Goal: Information Seeking & Learning: Learn about a topic

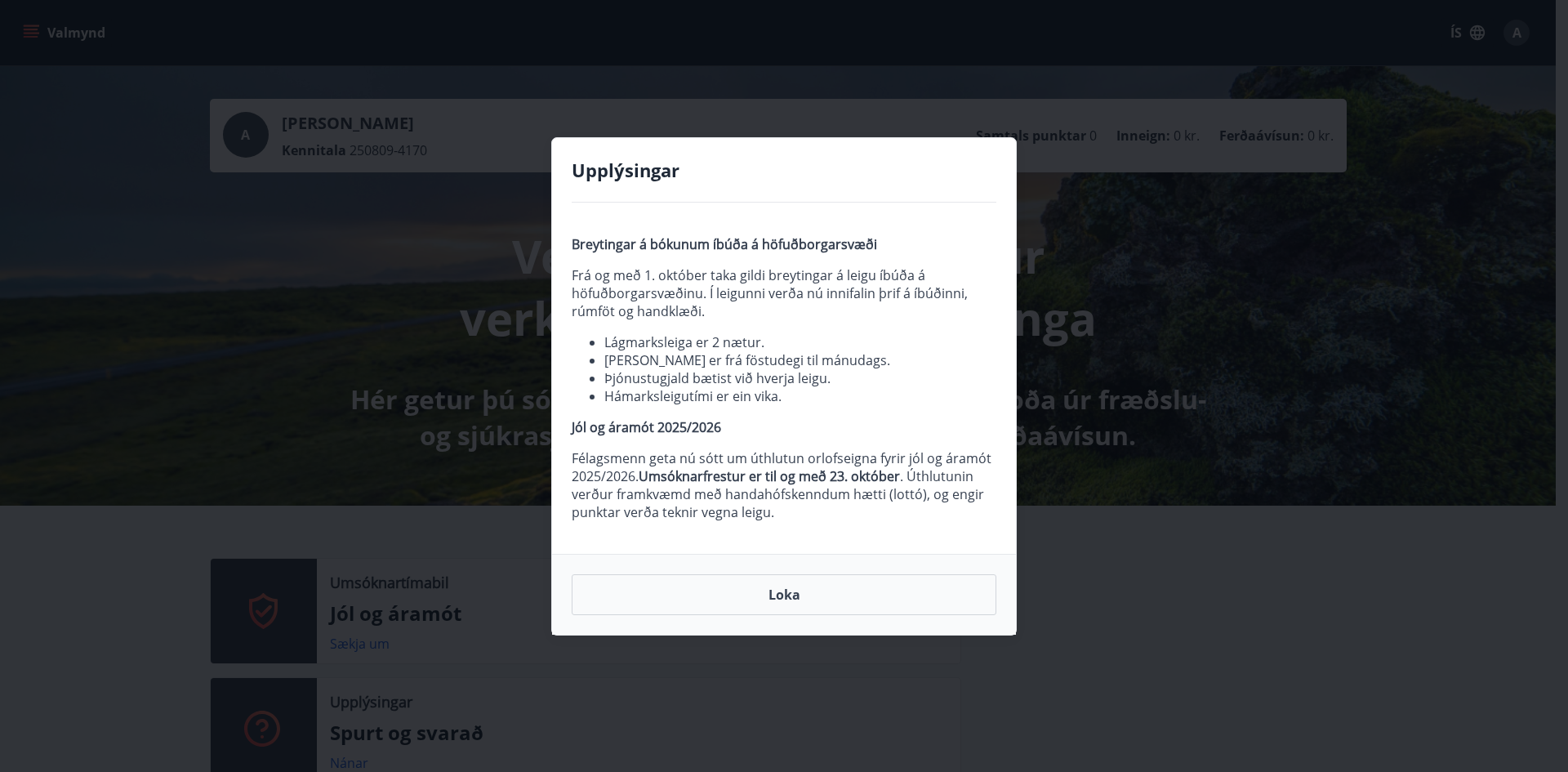
click at [851, 615] on div "Loka" at bounding box center [783, 594] width 464 height 81
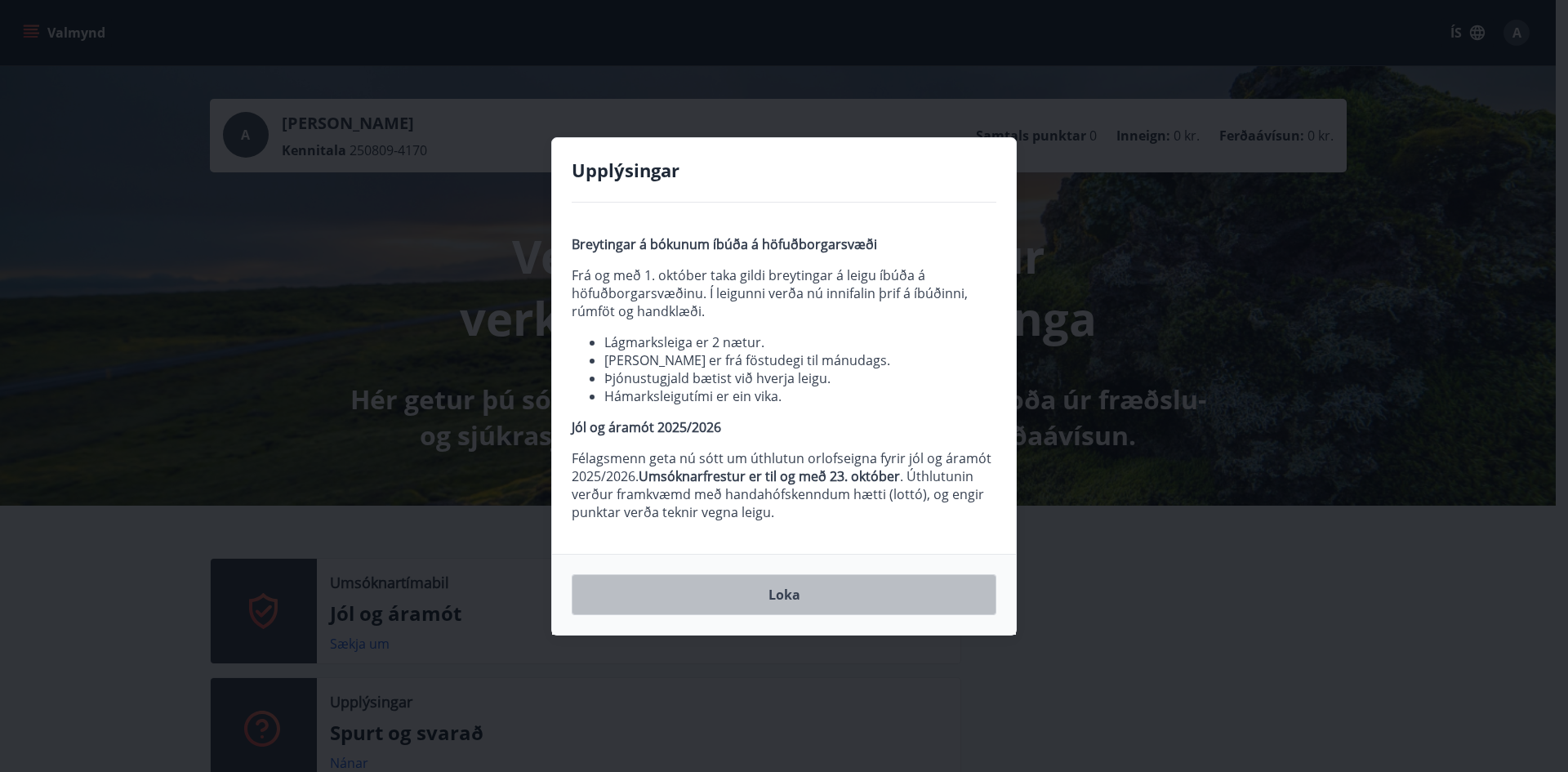
click at [773, 604] on button "Loka" at bounding box center [783, 595] width 424 height 41
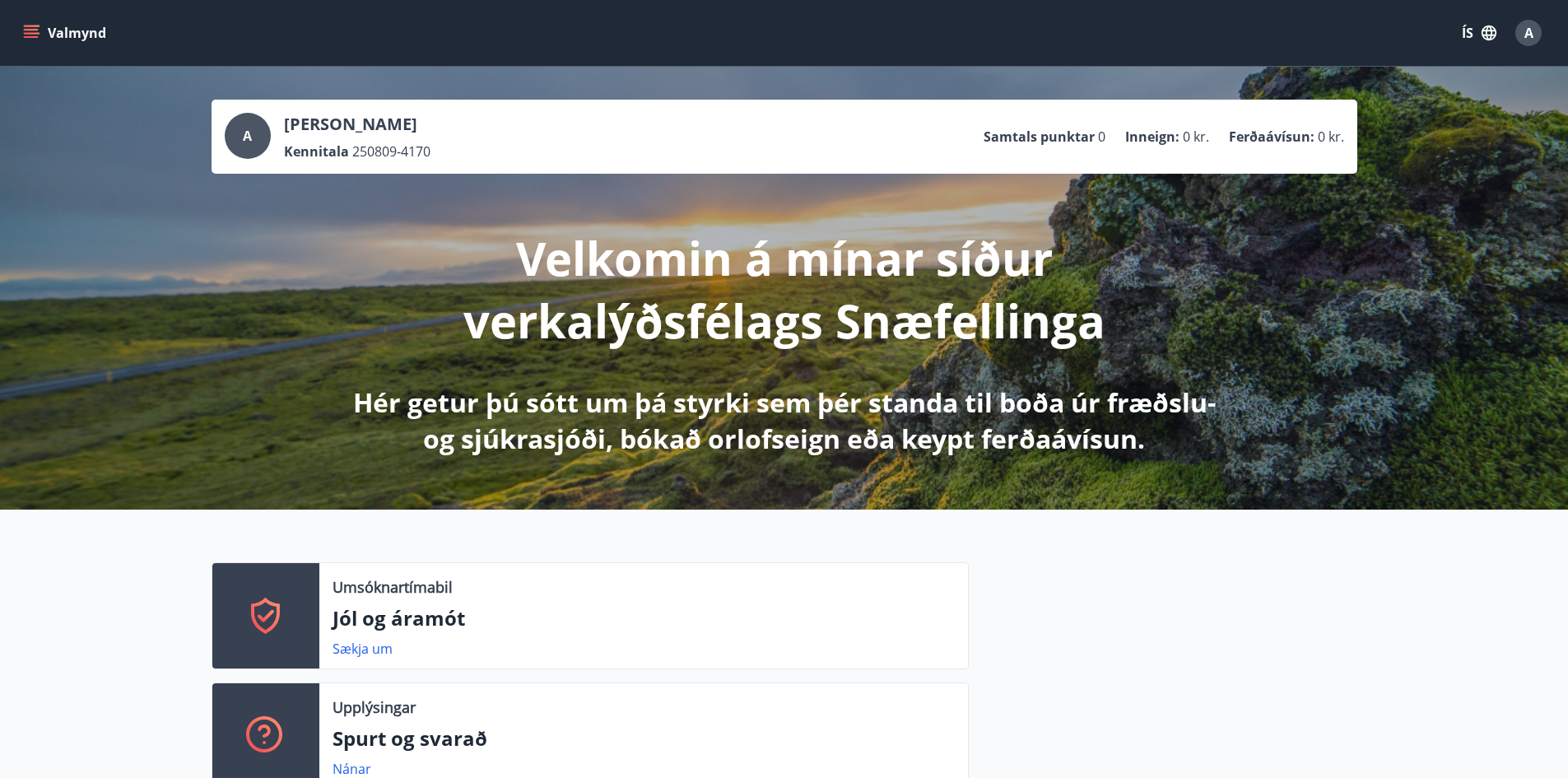
click at [28, 31] on icon "menu" at bounding box center [31, 30] width 15 height 2
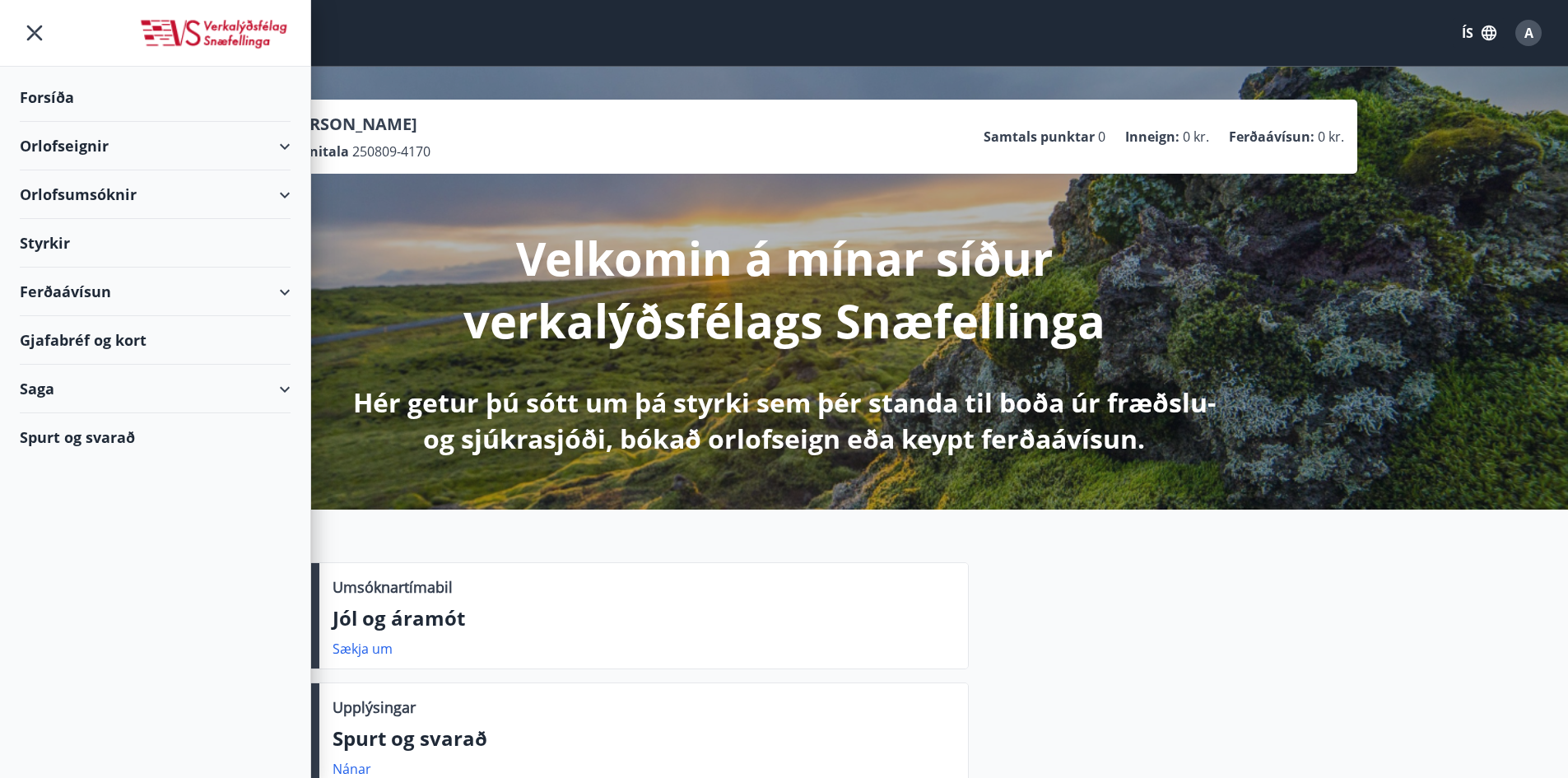
click at [492, 26] on div "Valmynd ÍS A" at bounding box center [784, 33] width 1529 height 39
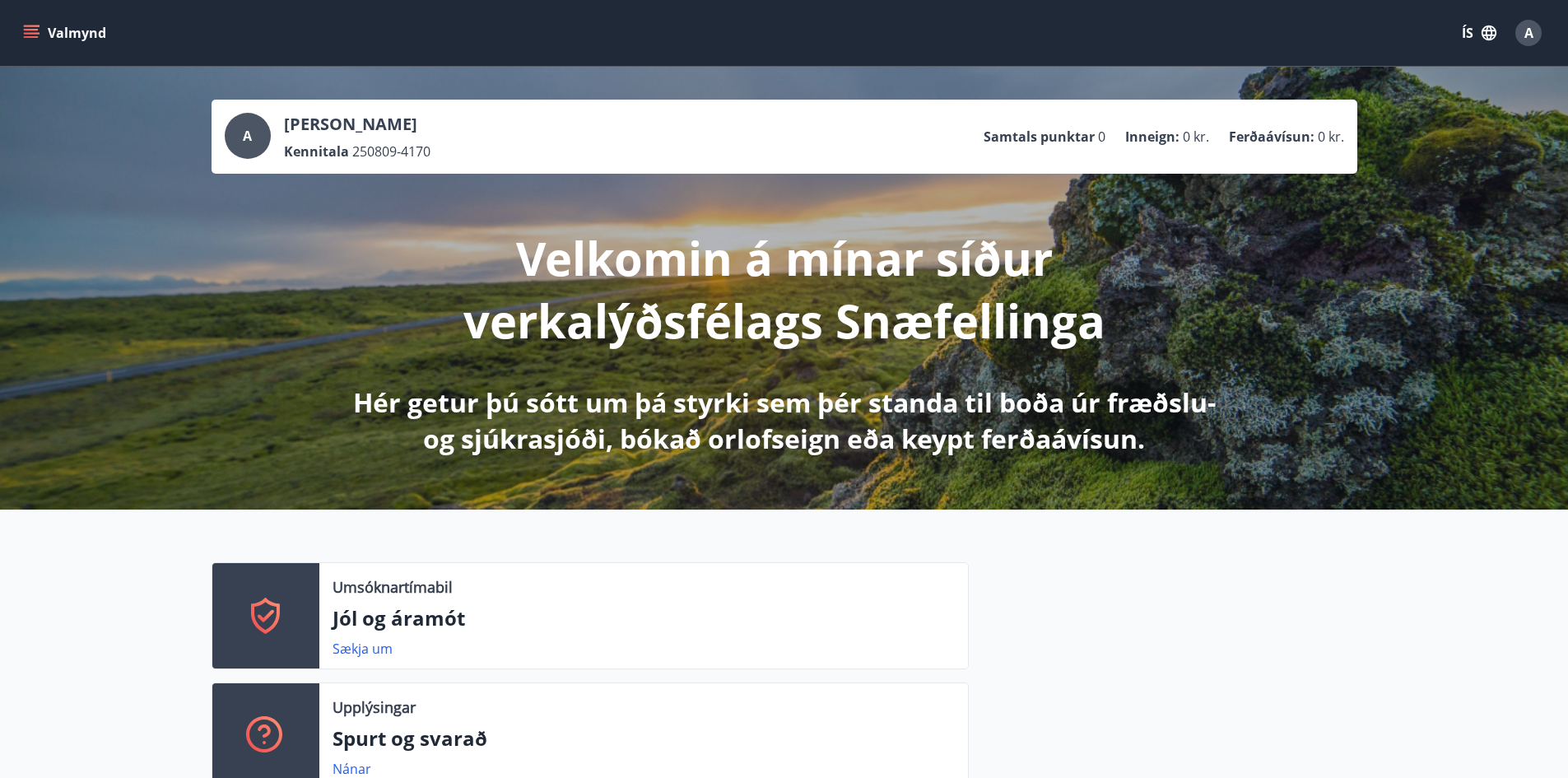
click at [37, 30] on icon "menu" at bounding box center [31, 30] width 15 height 2
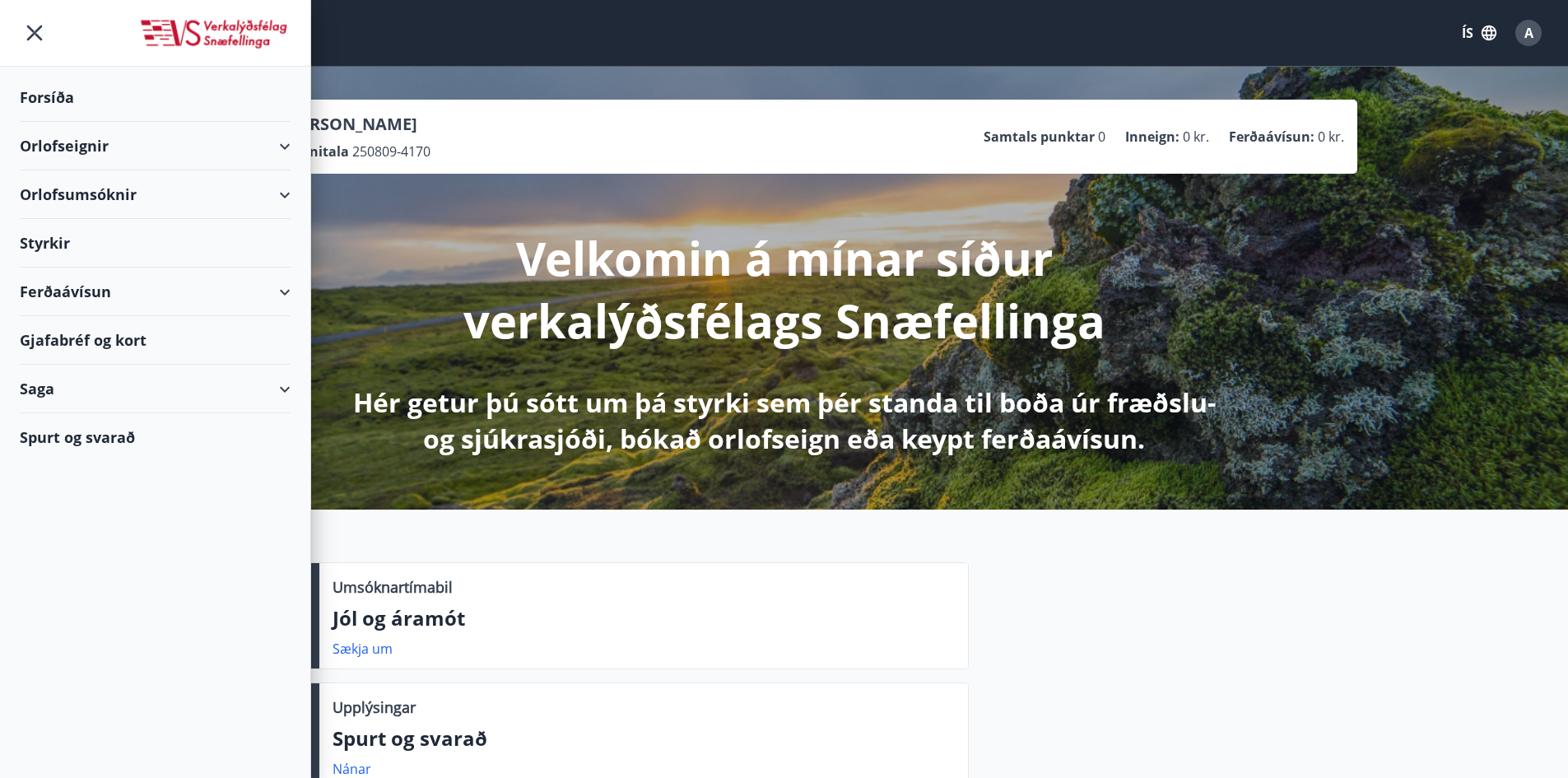
click at [51, 247] on div "Styrkir" at bounding box center [155, 243] width 271 height 48
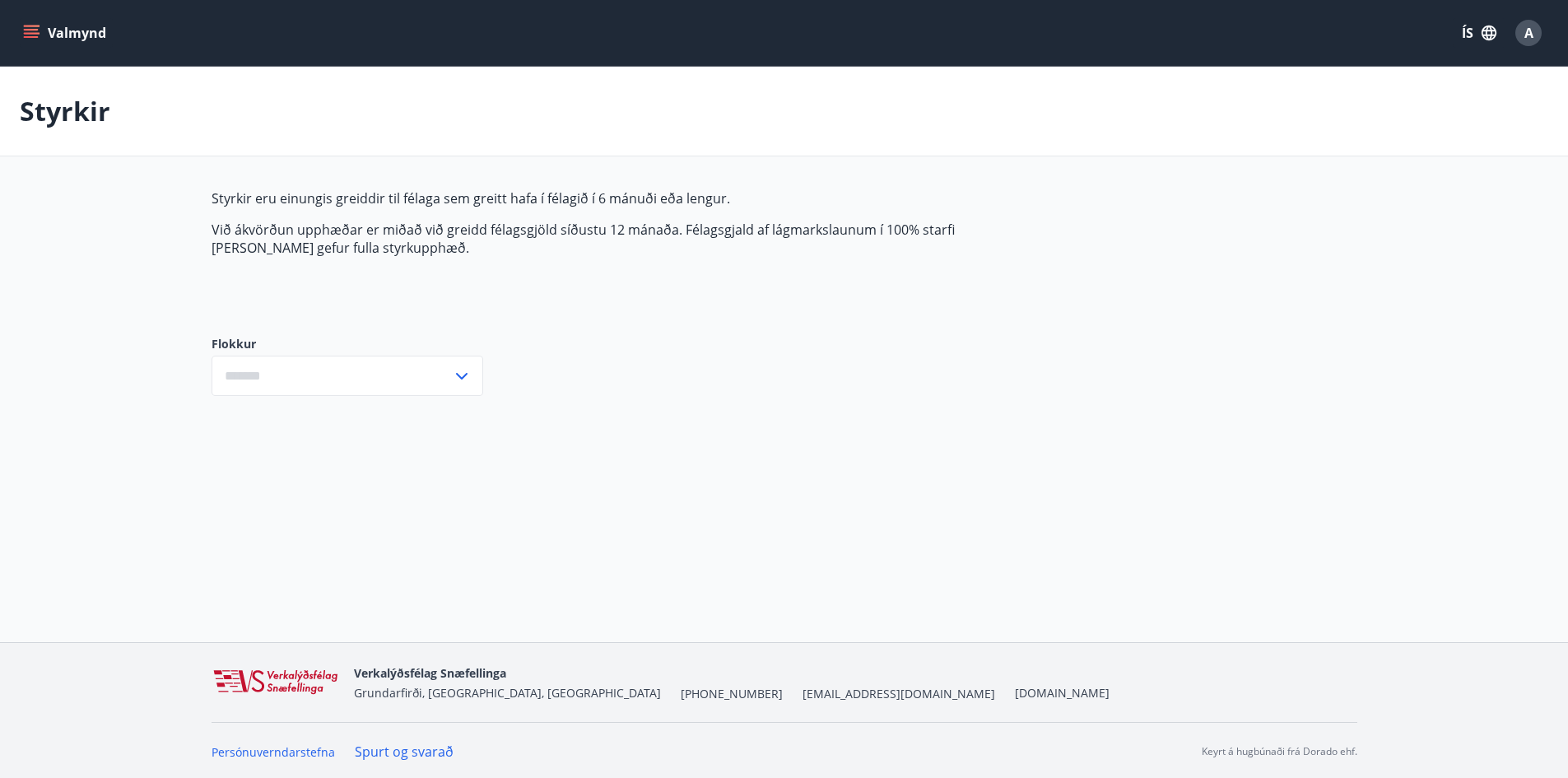
type input "***"
click at [1525, 32] on span "A" at bounding box center [1528, 33] width 9 height 18
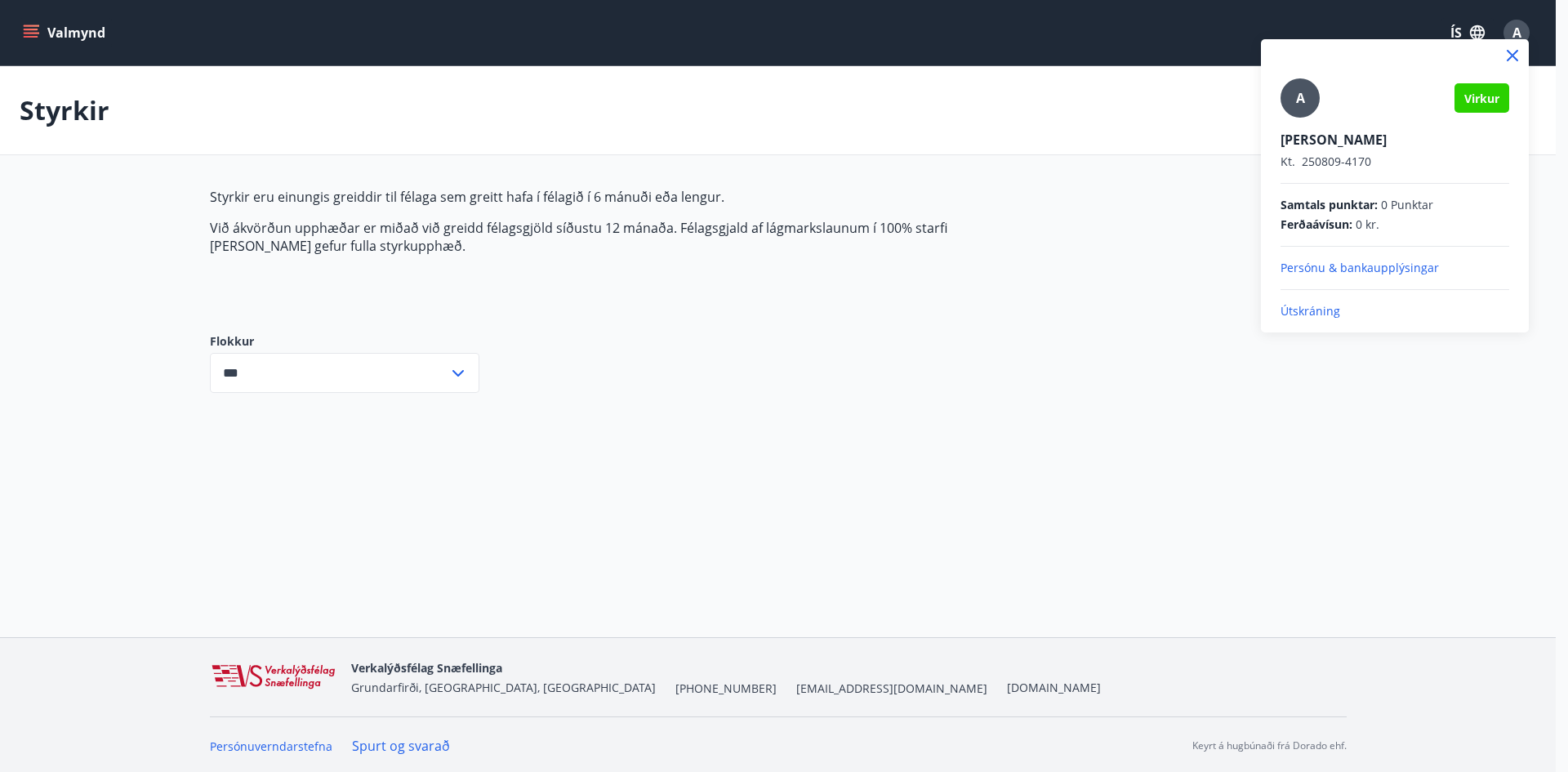
click at [1322, 310] on p "Útskráning" at bounding box center [1395, 311] width 228 height 17
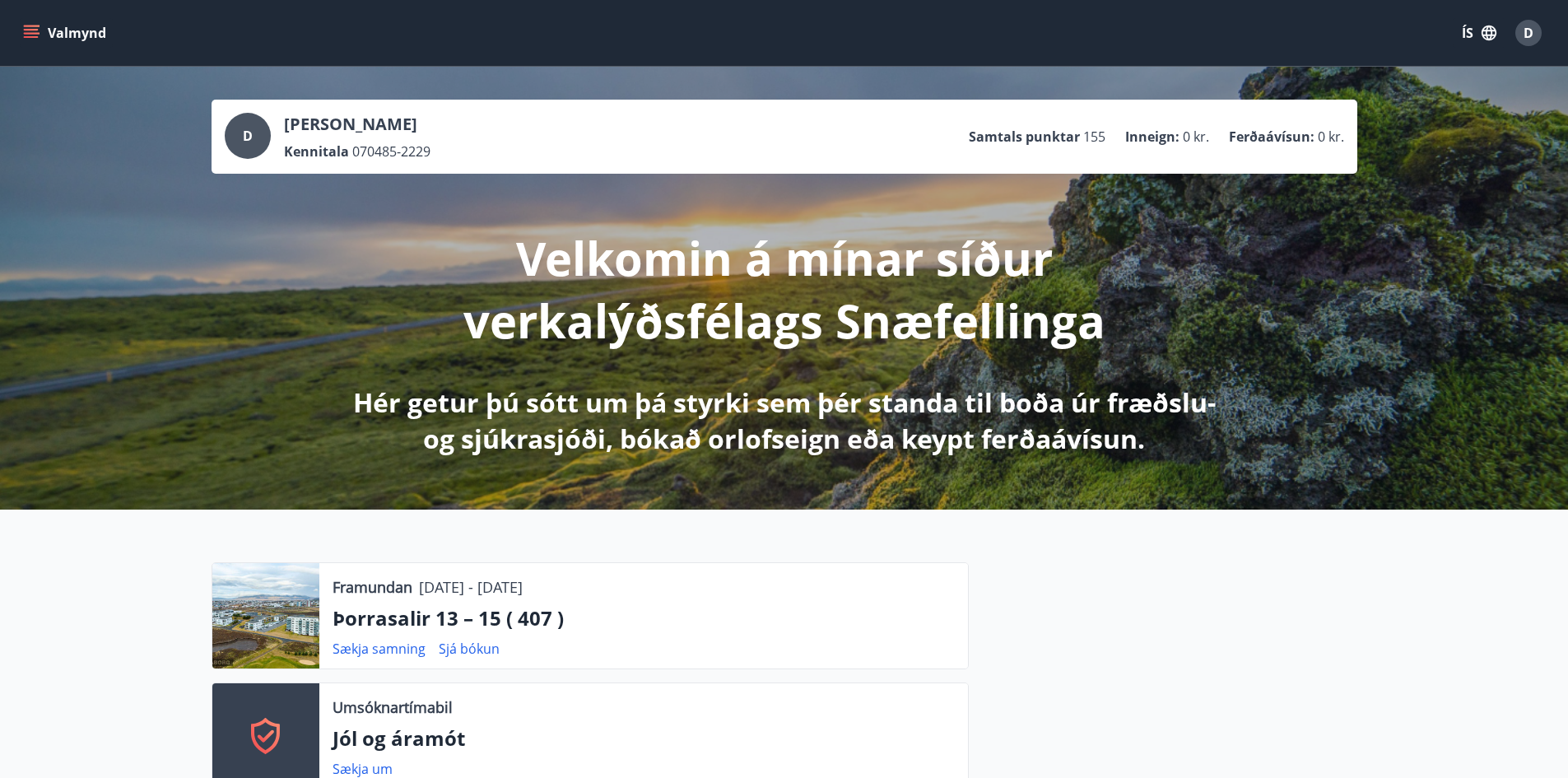
click at [28, 29] on icon "menu" at bounding box center [31, 30] width 15 height 2
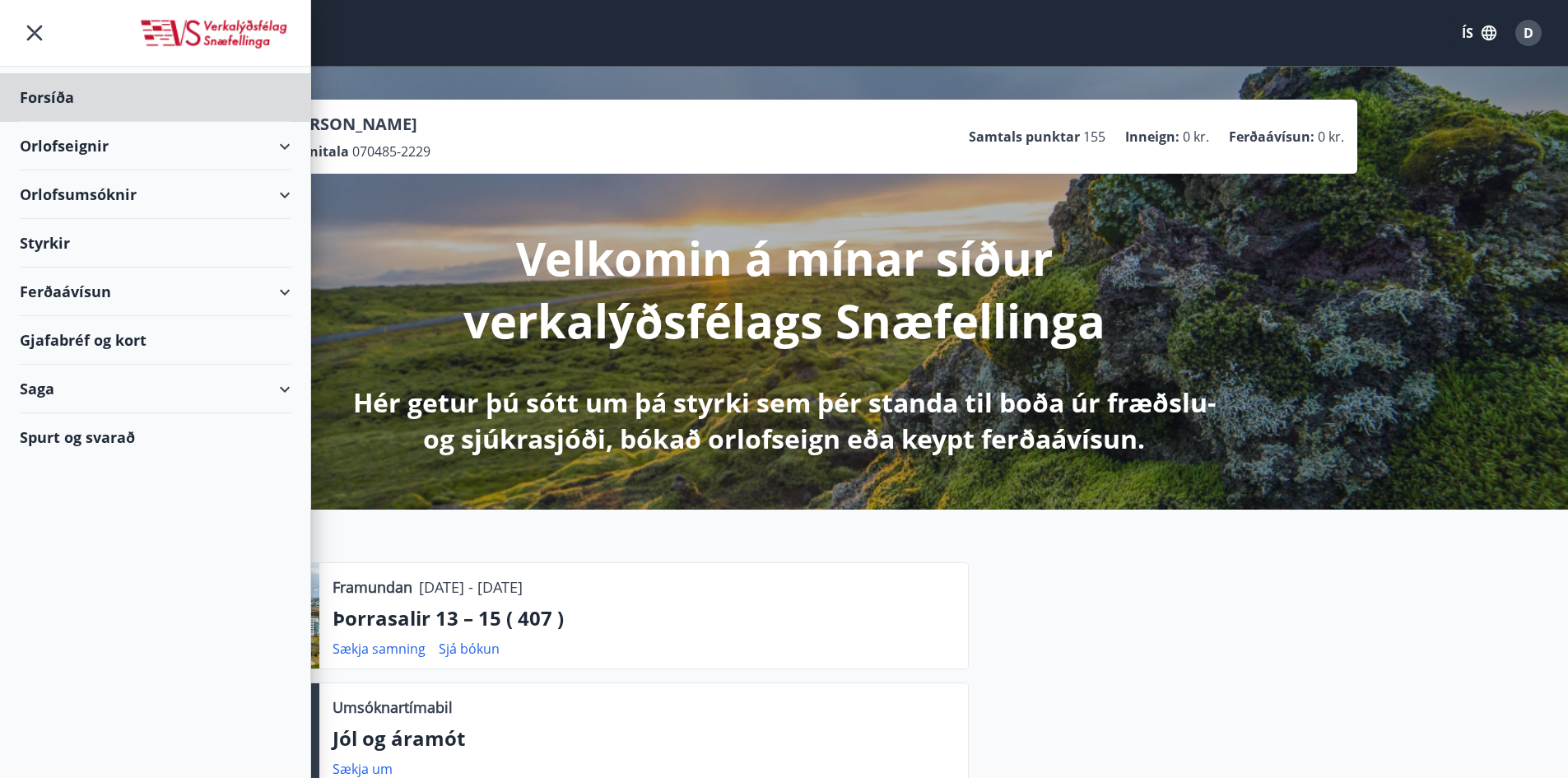
click at [64, 243] on div "Styrkir" at bounding box center [155, 243] width 271 height 48
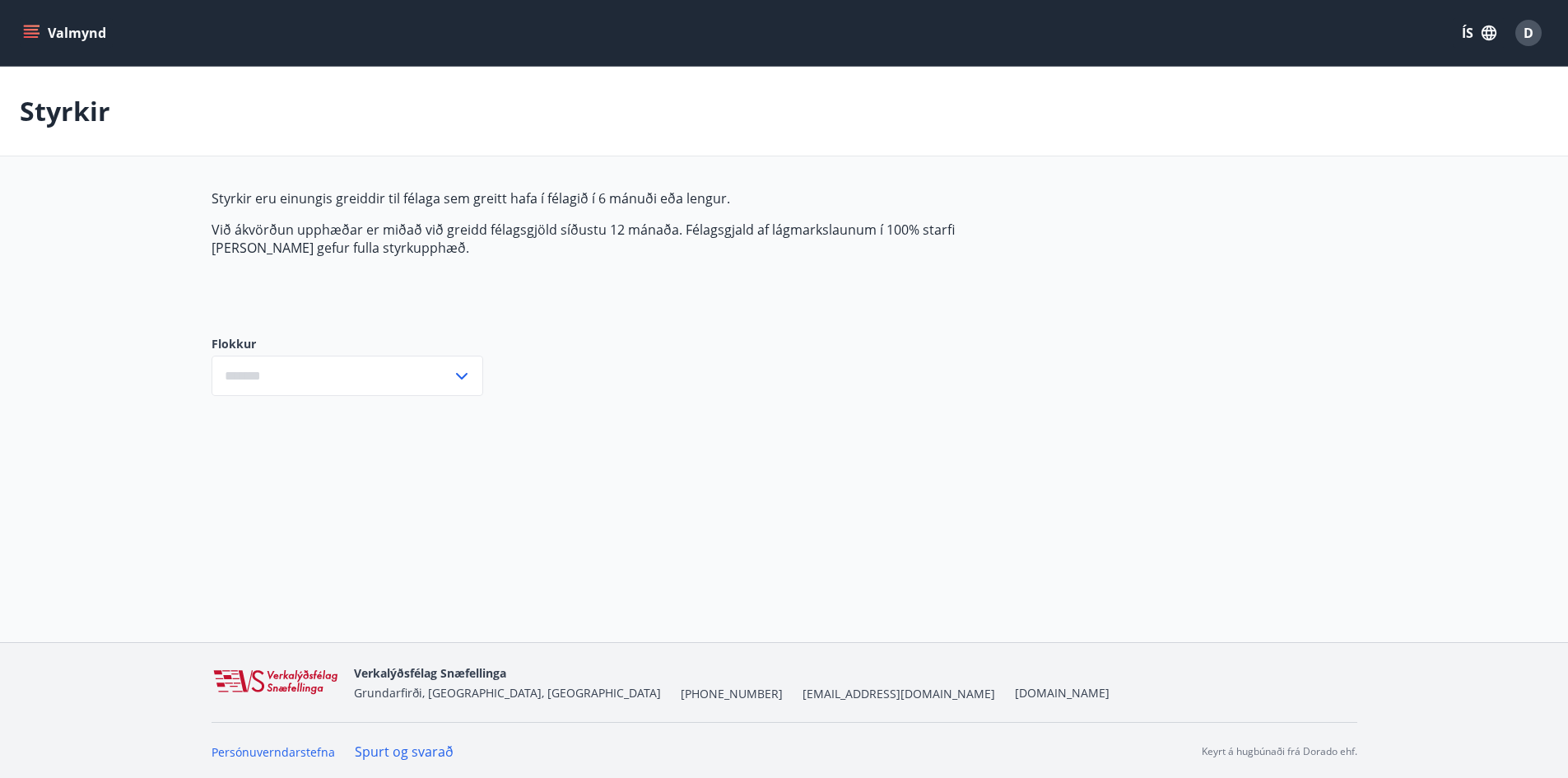
type input "***"
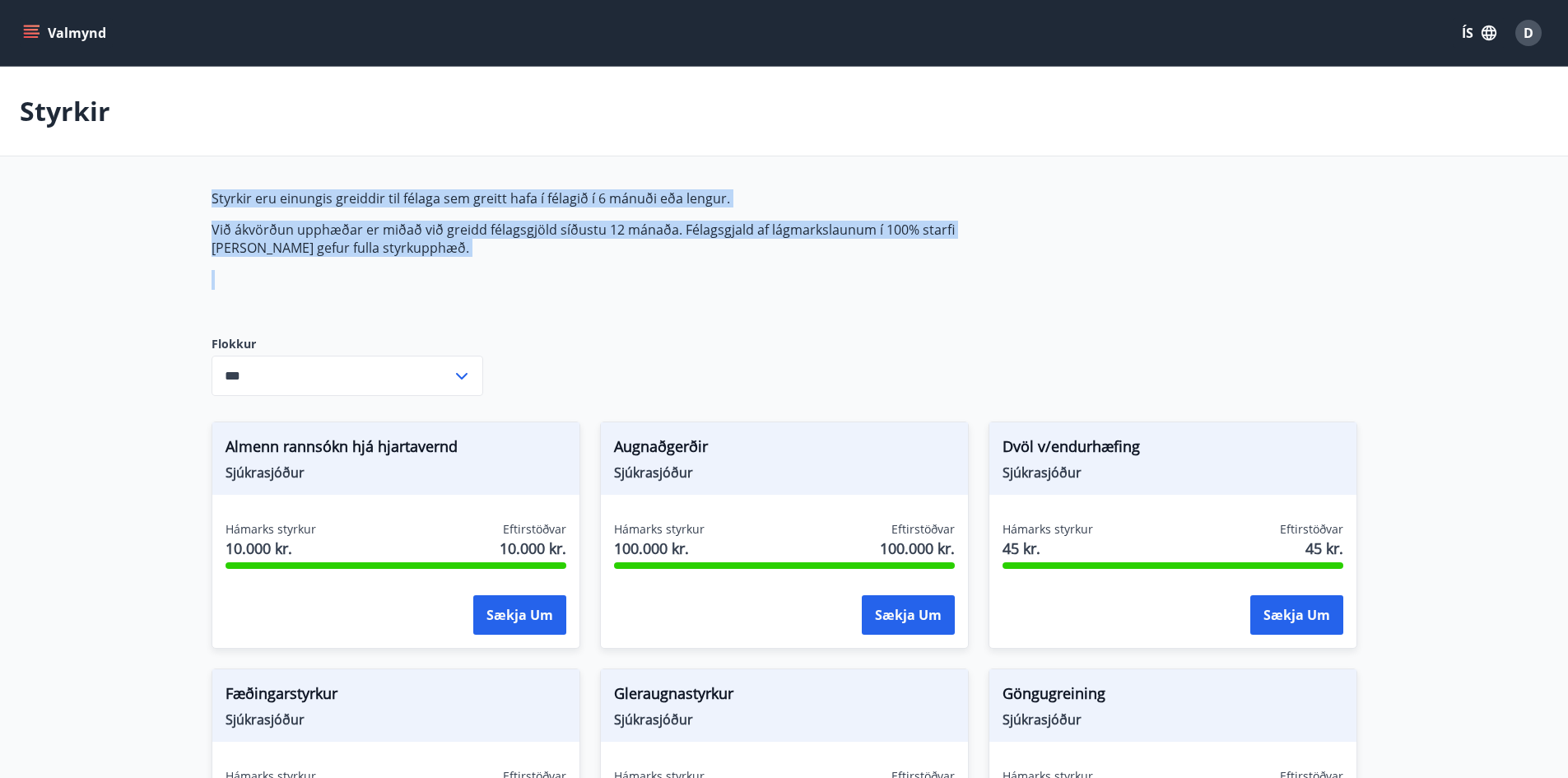
drag, startPoint x: 194, startPoint y: 181, endPoint x: 726, endPoint y: 299, distance: 544.9
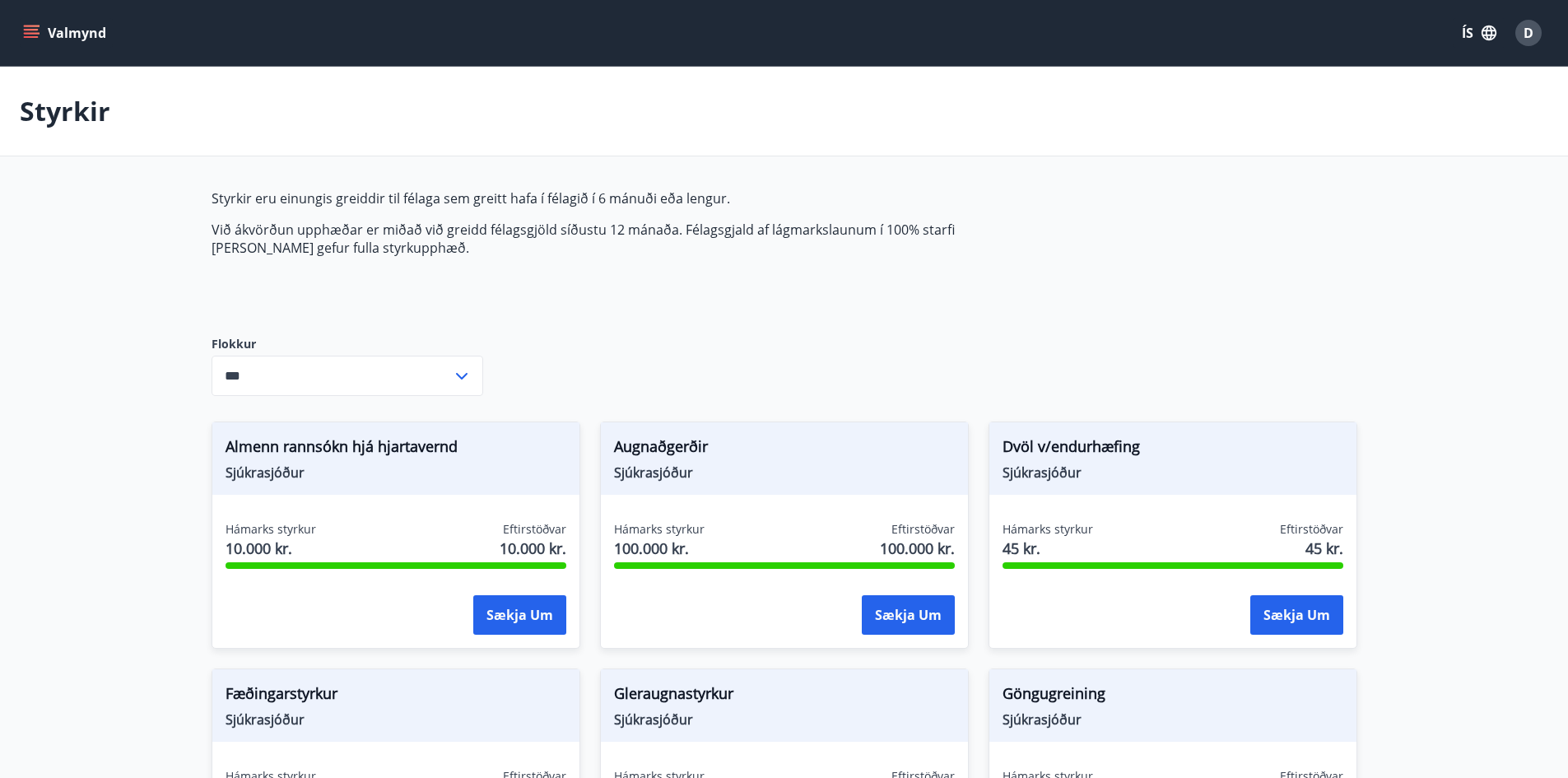
drag, startPoint x: 625, startPoint y: 319, endPoint x: 535, endPoint y: 279, distance: 98.5
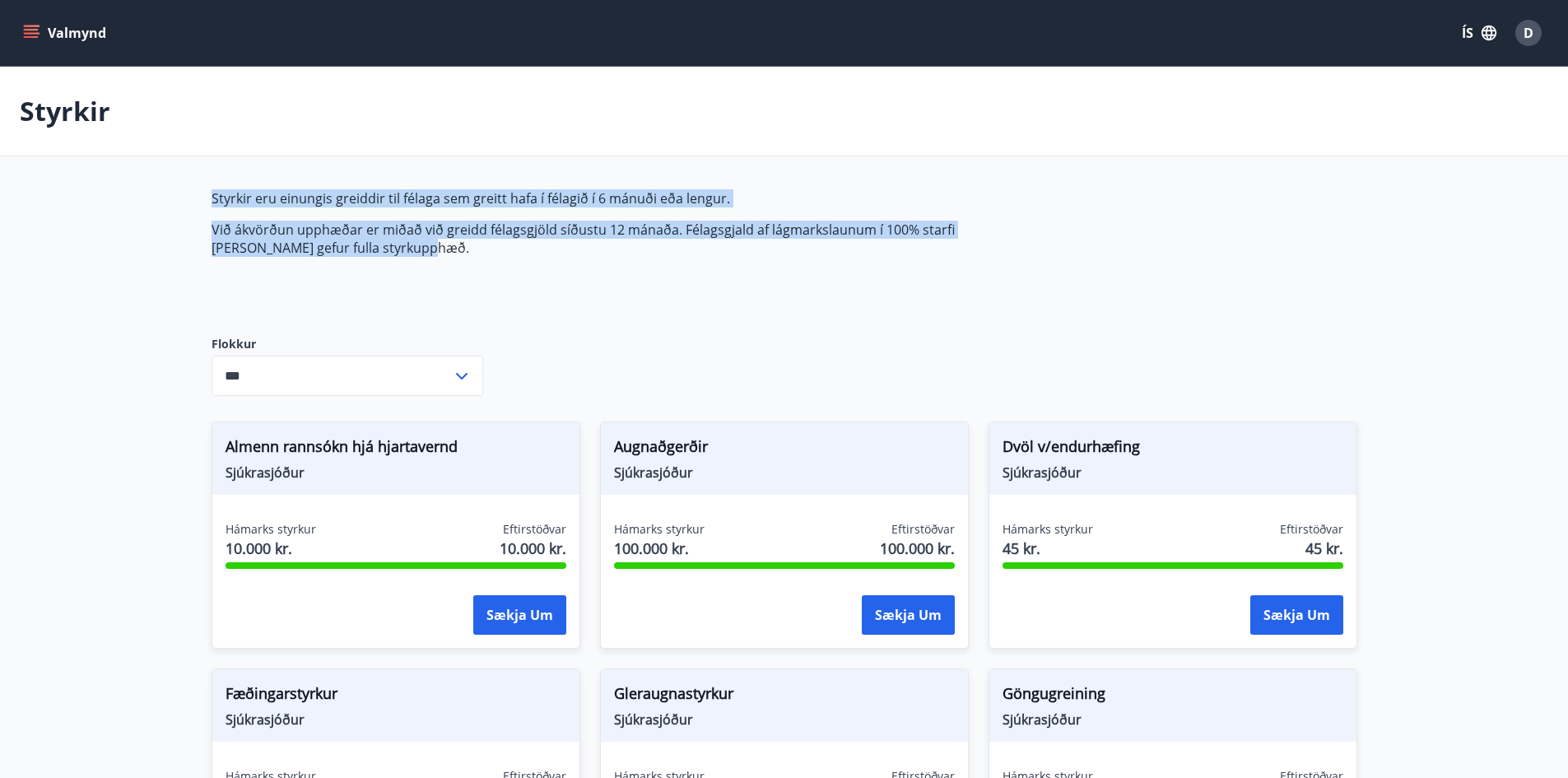
drag, startPoint x: 451, startPoint y: 255, endPoint x: 178, endPoint y: 197, distance: 279.1
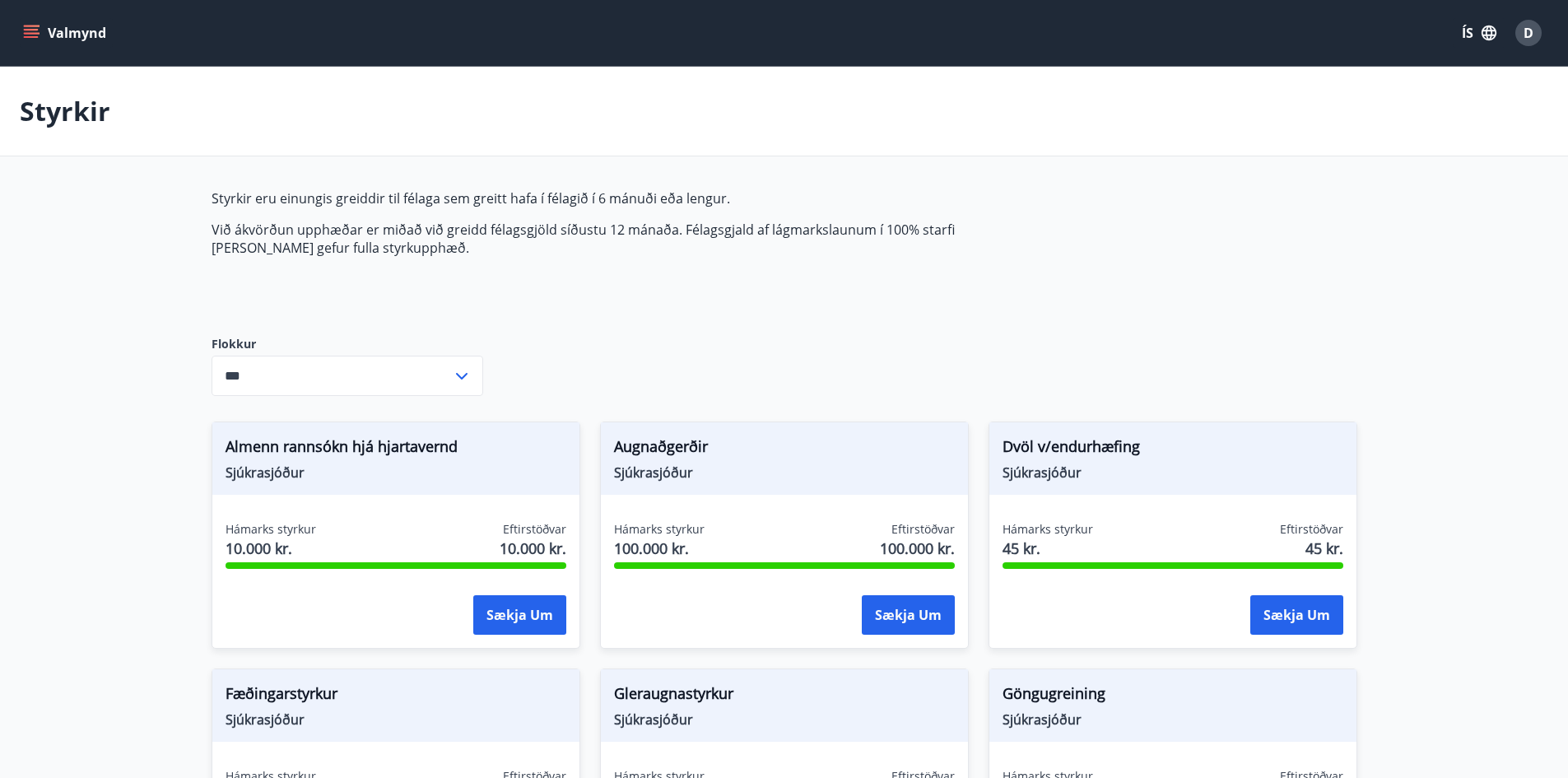
drag, startPoint x: 253, startPoint y: 208, endPoint x: 437, endPoint y: 276, distance: 196.2
click at [433, 270] on div "Styrkir eru einungis greiddir til félaga sem greitt hafa í félagið í 6 mánuði e…" at bounding box center [599, 250] width 777 height 120
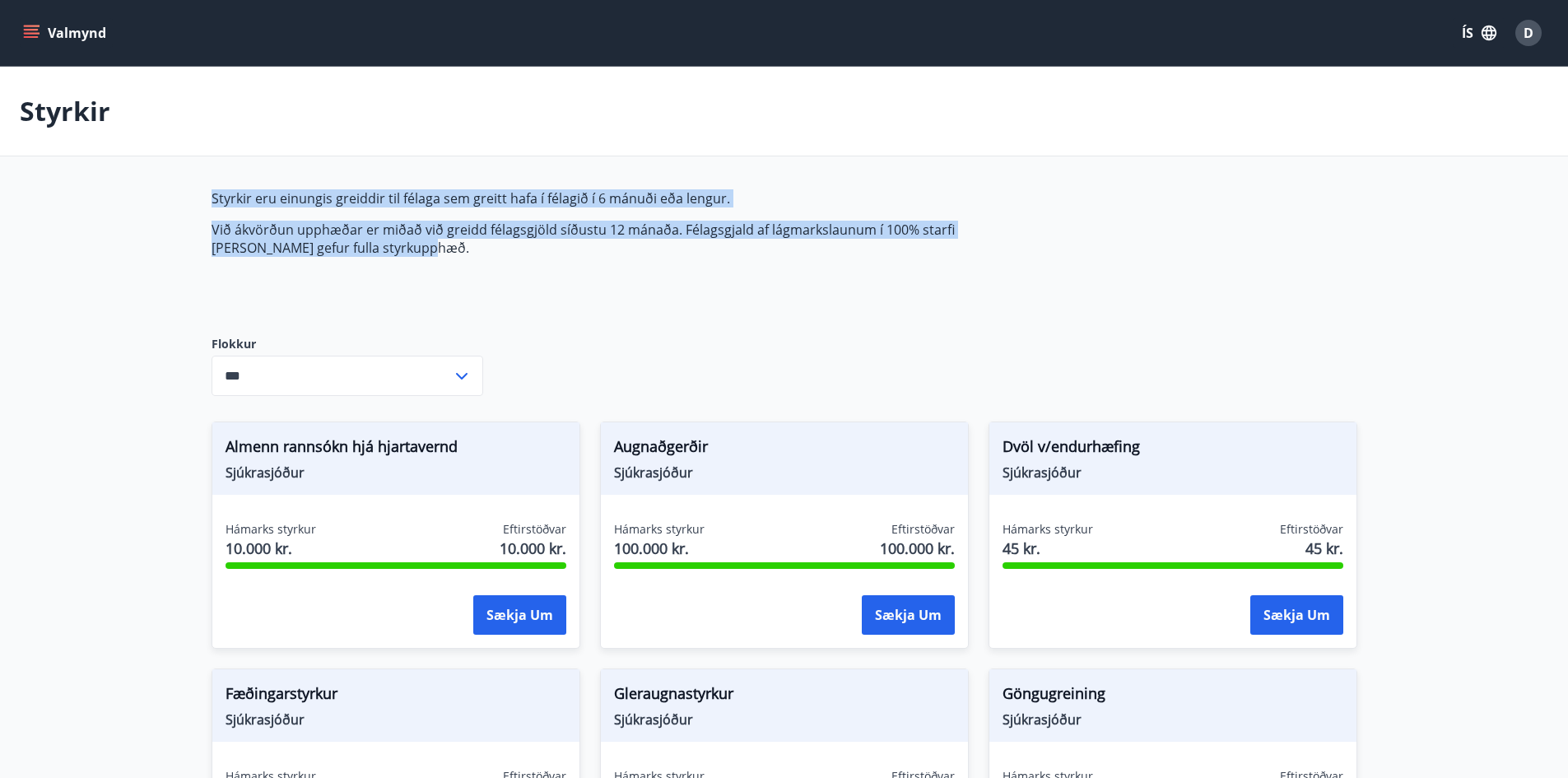
drag, startPoint x: 409, startPoint y: 249, endPoint x: 191, endPoint y: 184, distance: 227.5
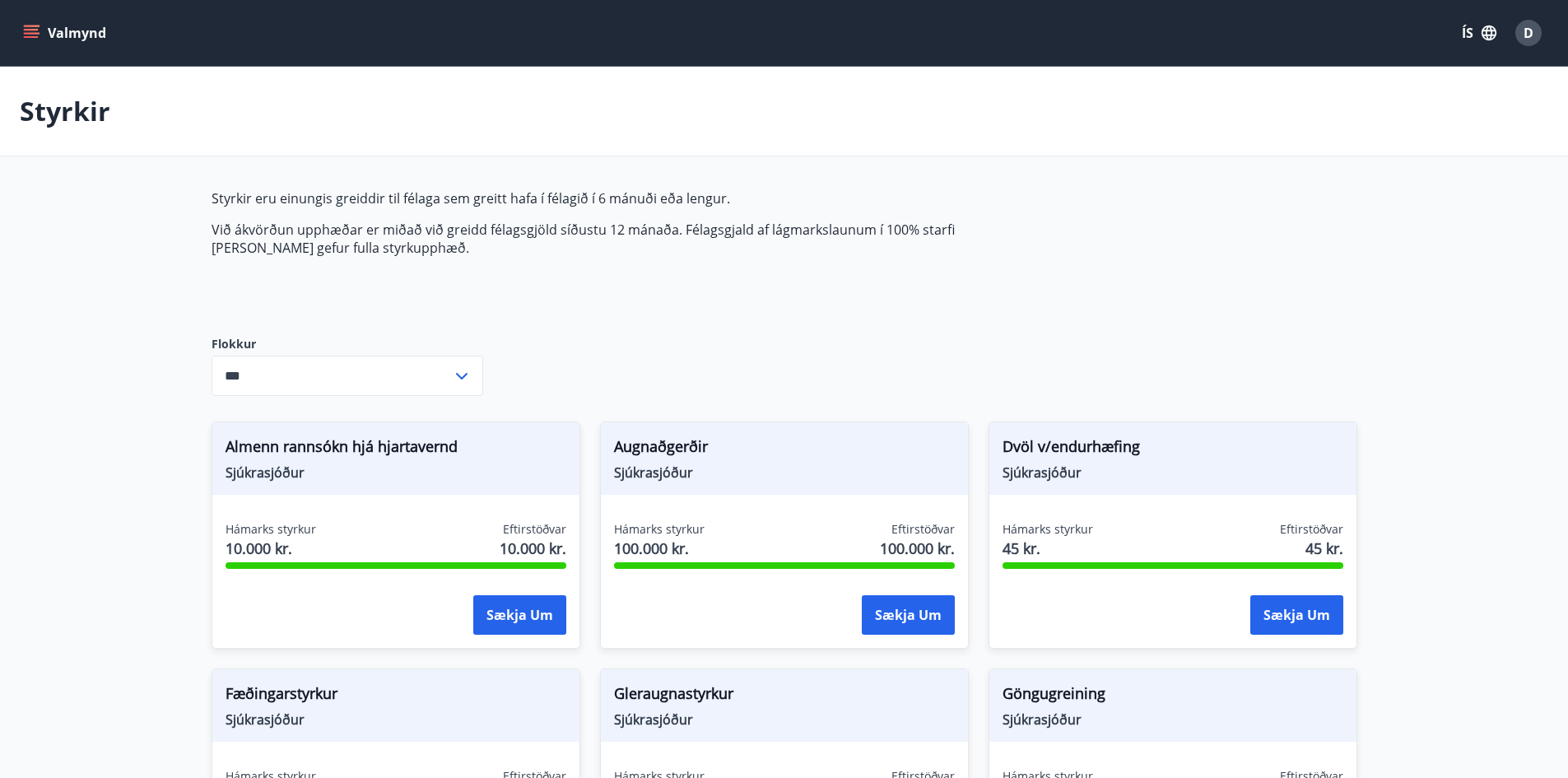
drag, startPoint x: 210, startPoint y: 190, endPoint x: 436, endPoint y: 262, distance: 237.2
click at [436, 267] on div "Styrkir eru einungis greiddir til félaga sem greitt hafa í félagið í 6 mánuði e…" at bounding box center [599, 250] width 777 height 120
click at [436, 260] on div "Styrkir eru einungis greiddir til félaga sem greitt hafa í félagið í 6 mánuði e…" at bounding box center [599, 250] width 777 height 120
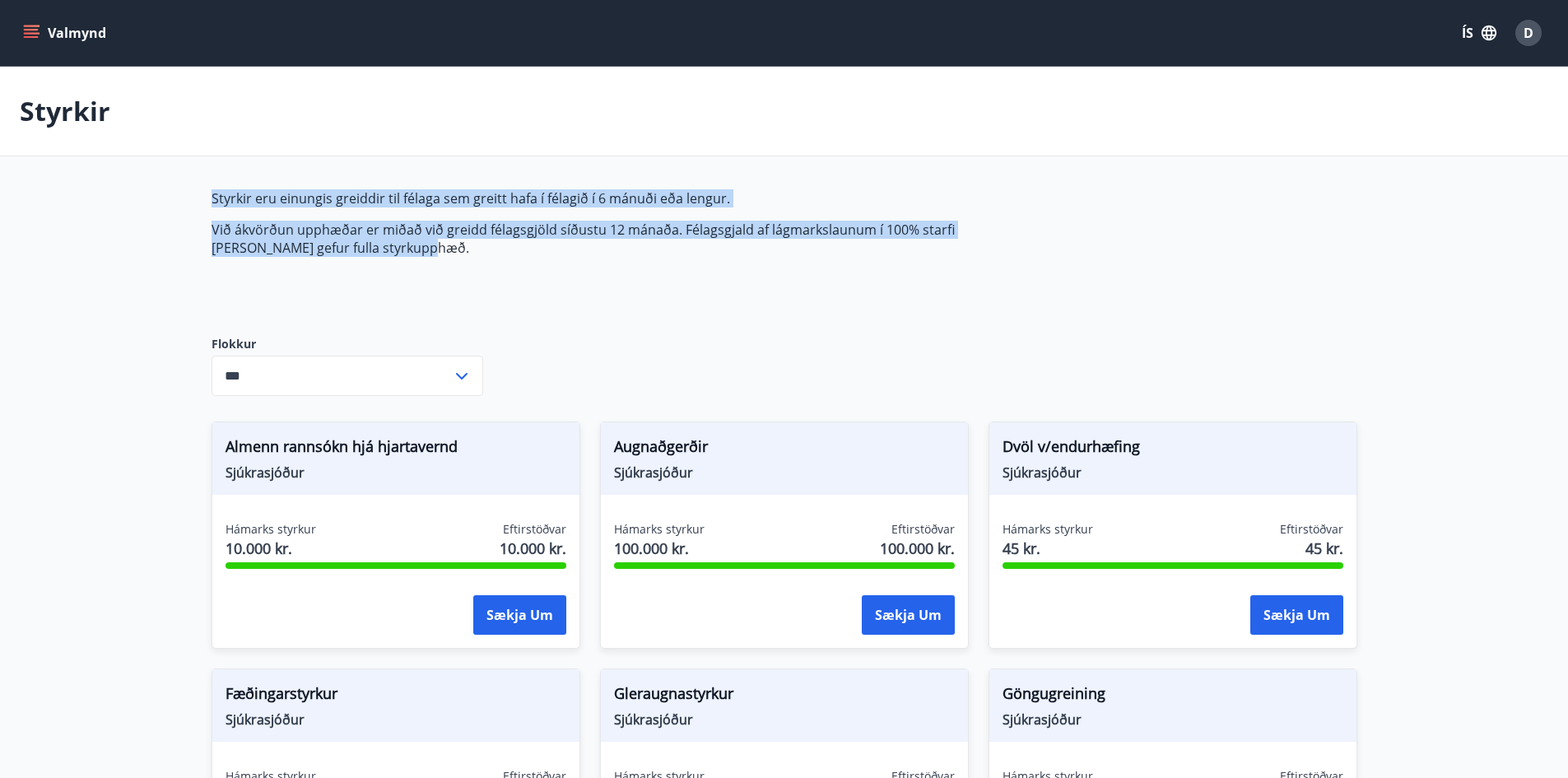
drag, startPoint x: 407, startPoint y: 249, endPoint x: 182, endPoint y: 191, distance: 232.4
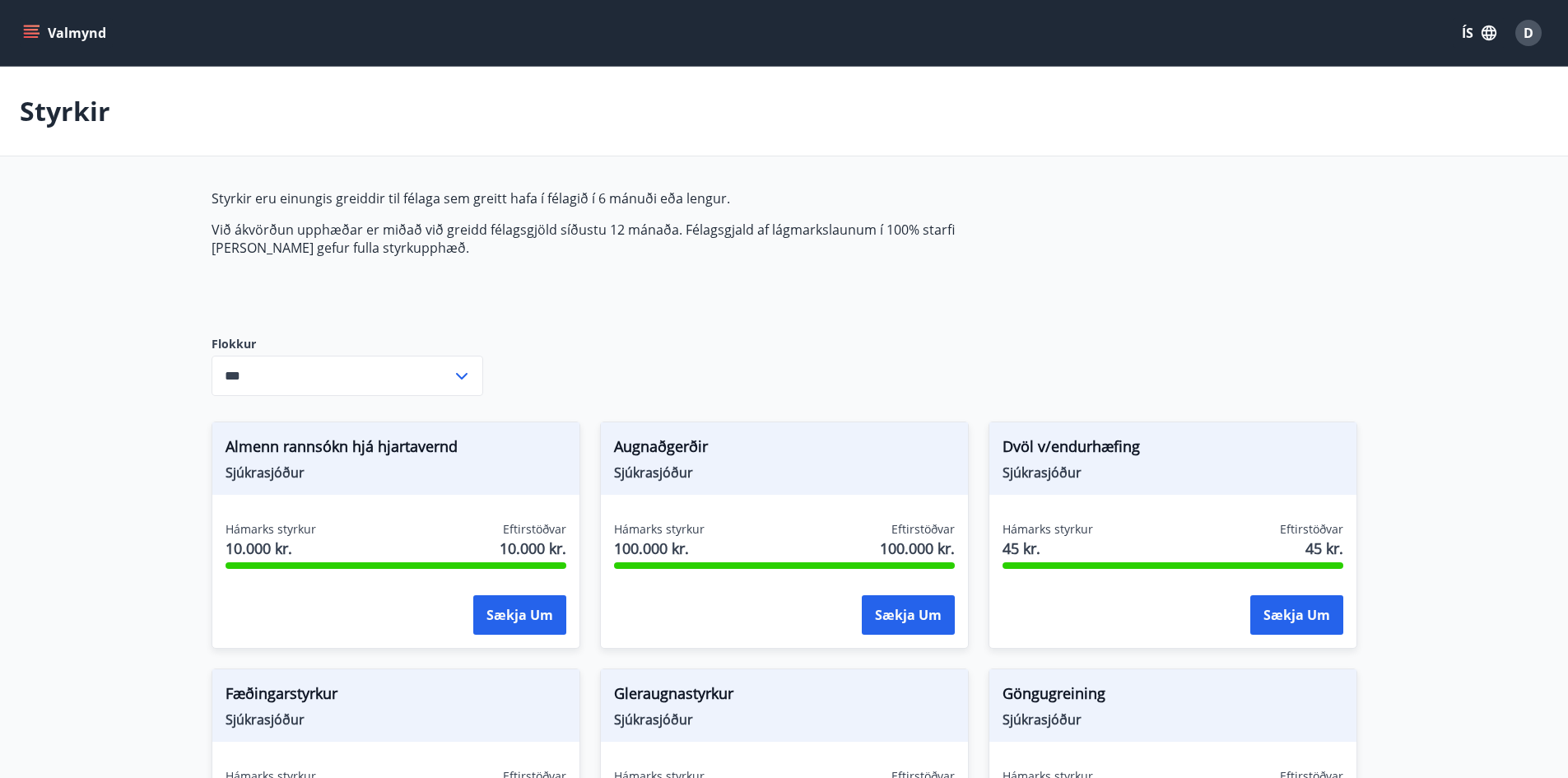
drag, startPoint x: 195, startPoint y: 189, endPoint x: 435, endPoint y: 274, distance: 254.6
drag, startPoint x: 462, startPoint y: 261, endPoint x: 427, endPoint y: 259, distance: 35.1
click at [462, 261] on div "Styrkir eru einungis greiddir til félaga sem greitt hafa í félagið í 6 mánuði e…" at bounding box center [599, 250] width 777 height 120
click at [417, 246] on p "Við ákvörðun upphæðar er miðað við greidd félagsgjöld síðustu 12 mánaða. Félags…" at bounding box center [599, 238] width 777 height 37
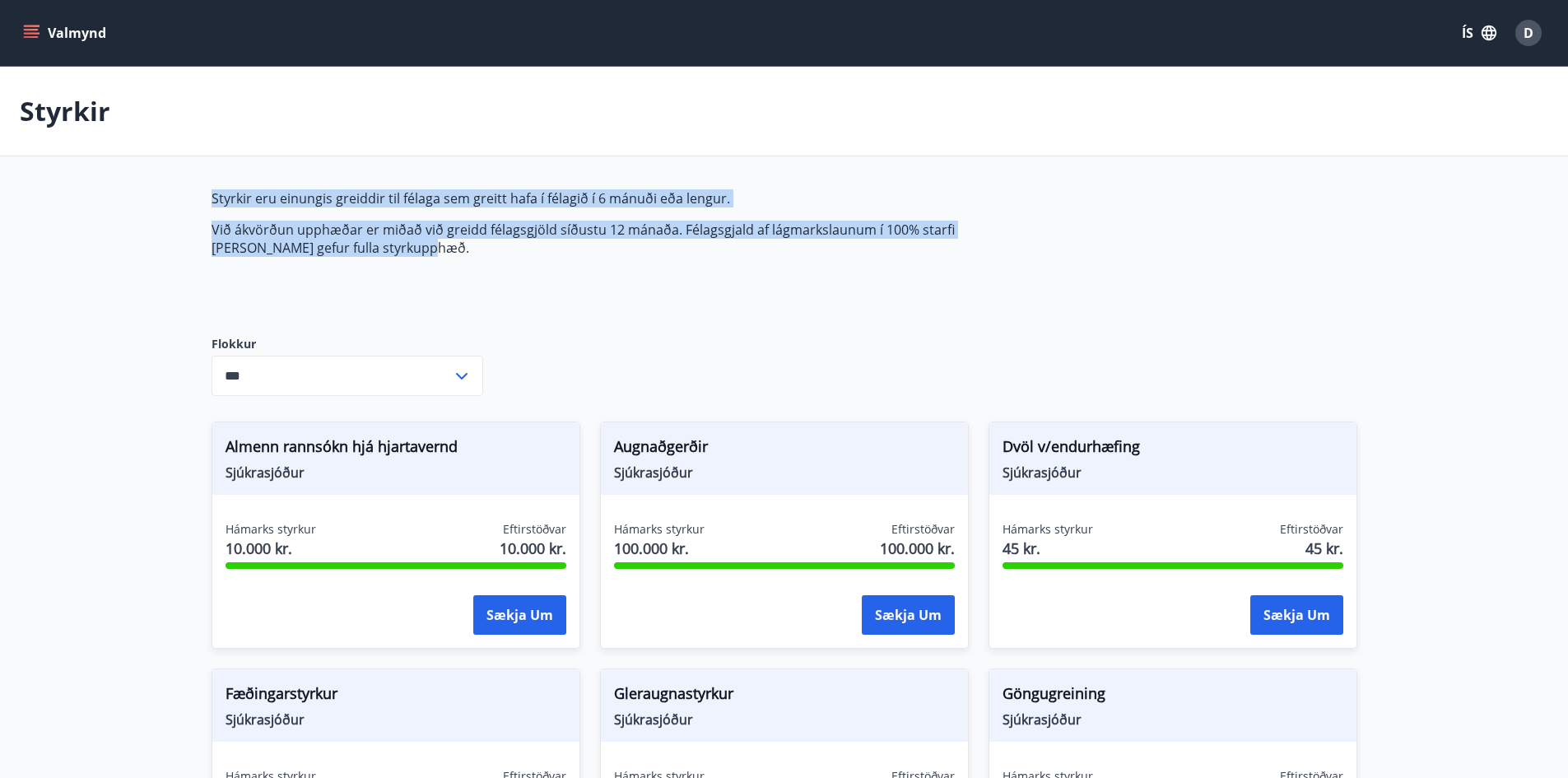
drag, startPoint x: 430, startPoint y: 248, endPoint x: 199, endPoint y: 195, distance: 237.0
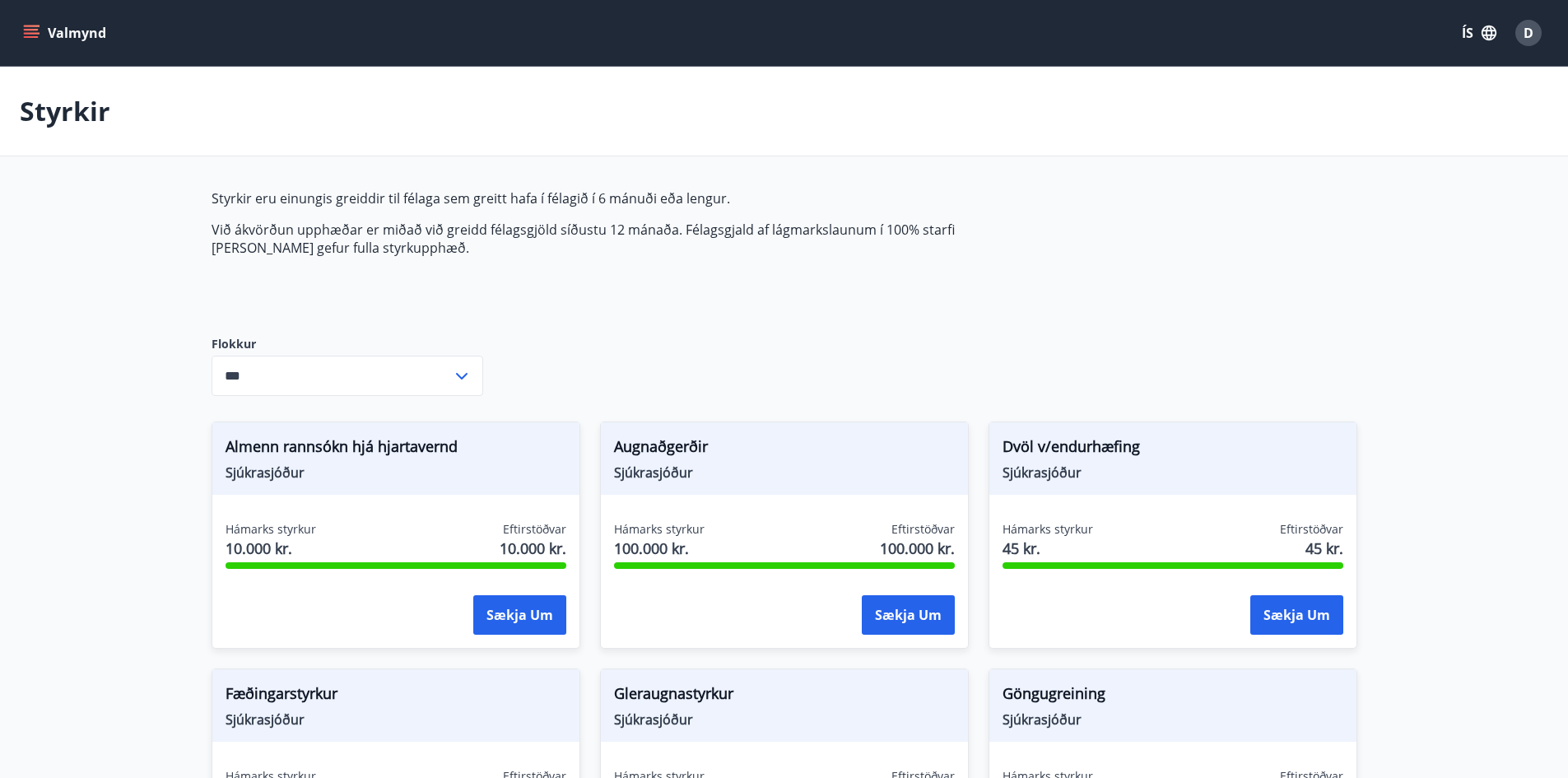
drag, startPoint x: 208, startPoint y: 199, endPoint x: 431, endPoint y: 262, distance: 231.7
click at [431, 263] on div "Styrkir eru einungis greiddir til félaga sem greitt hafa í félagið í 6 mánuði e…" at bounding box center [599, 250] width 777 height 120
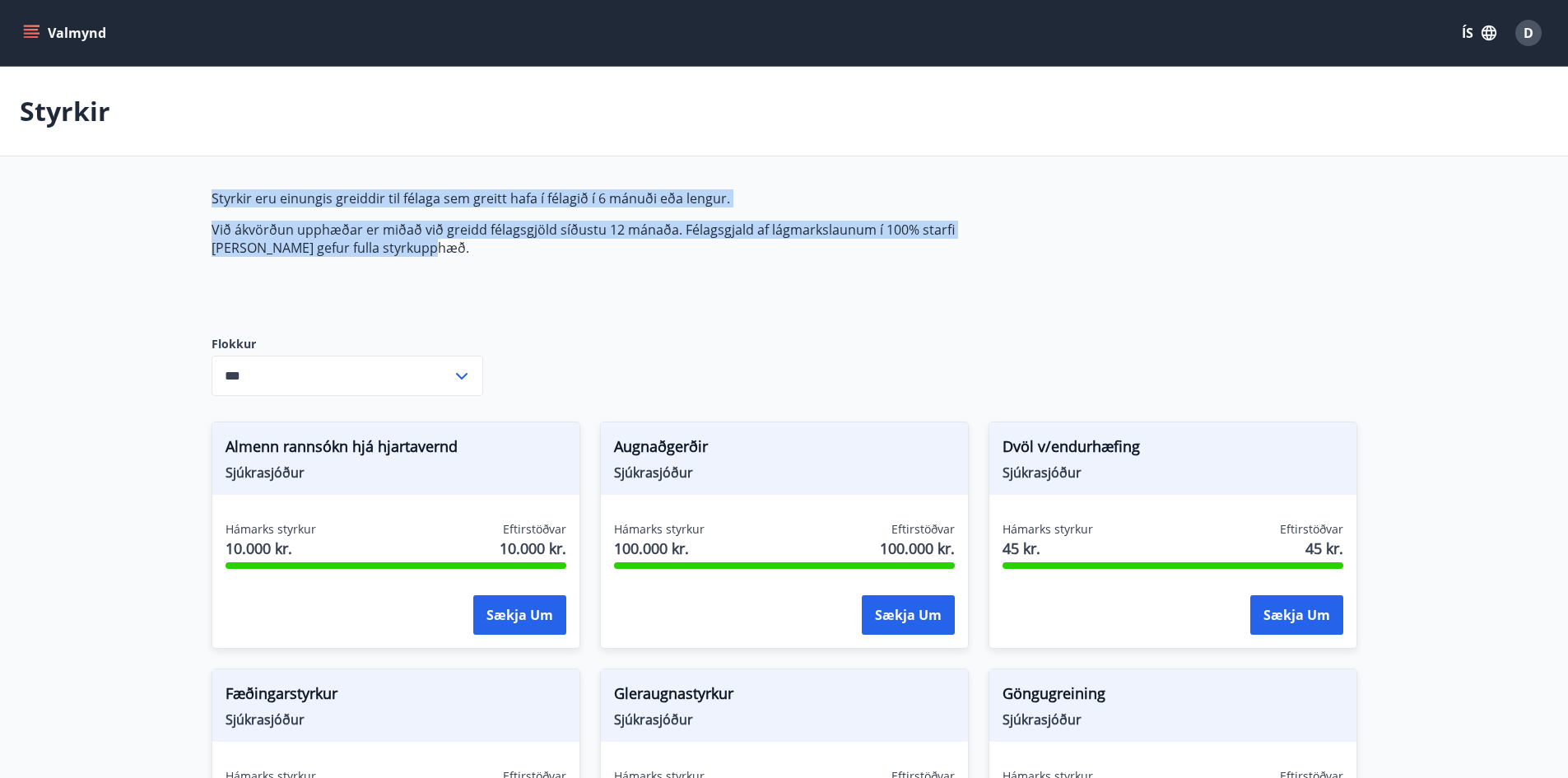
drag, startPoint x: 409, startPoint y: 250, endPoint x: 180, endPoint y: 184, distance: 238.3
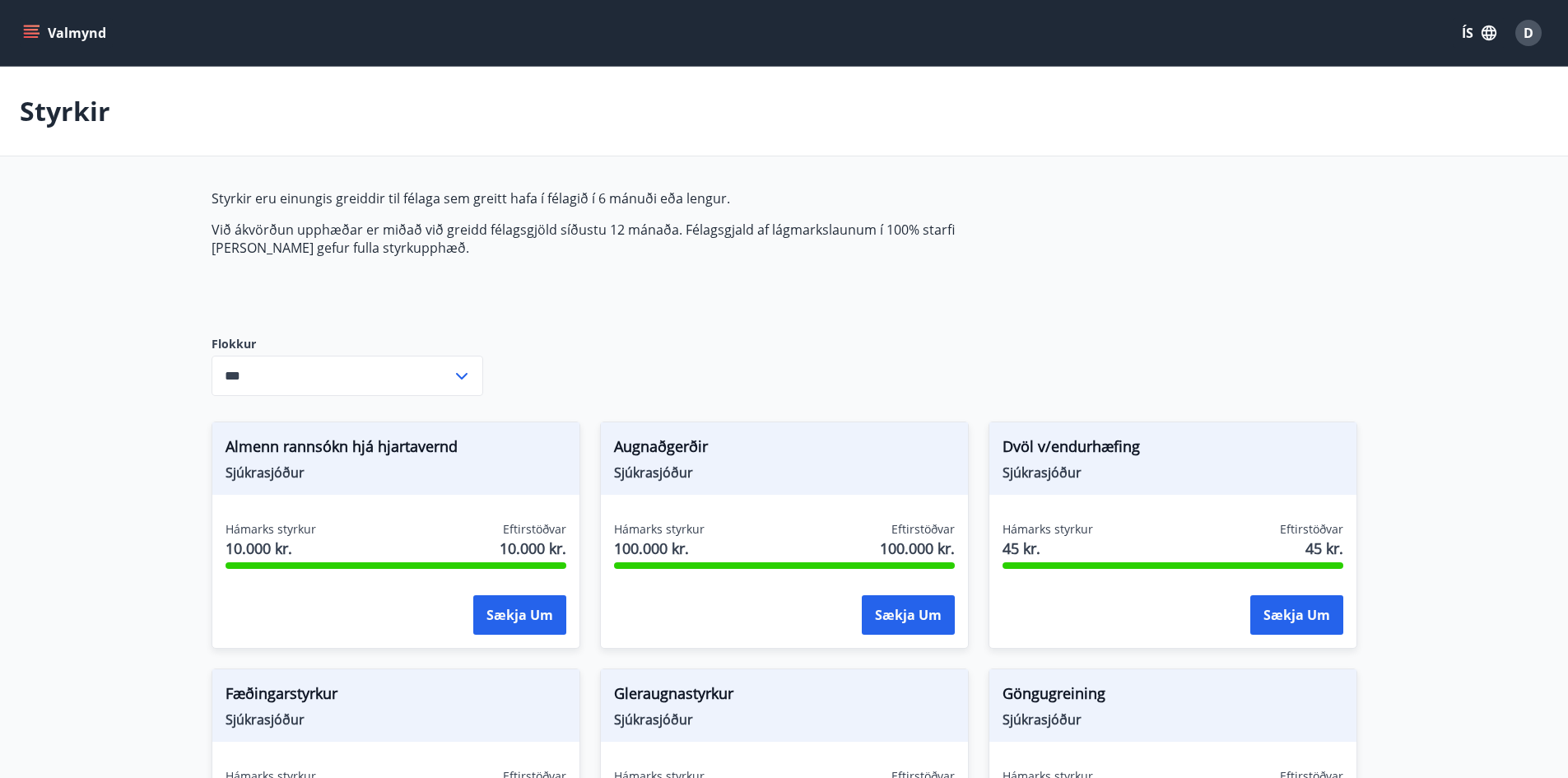
drag, startPoint x: 205, startPoint y: 190, endPoint x: 437, endPoint y: 265, distance: 243.8
click at [437, 265] on div "Styrkir eru einungis greiddir til félaga sem greitt hafa í félagið í 6 mánuði e…" at bounding box center [599, 250] width 777 height 120
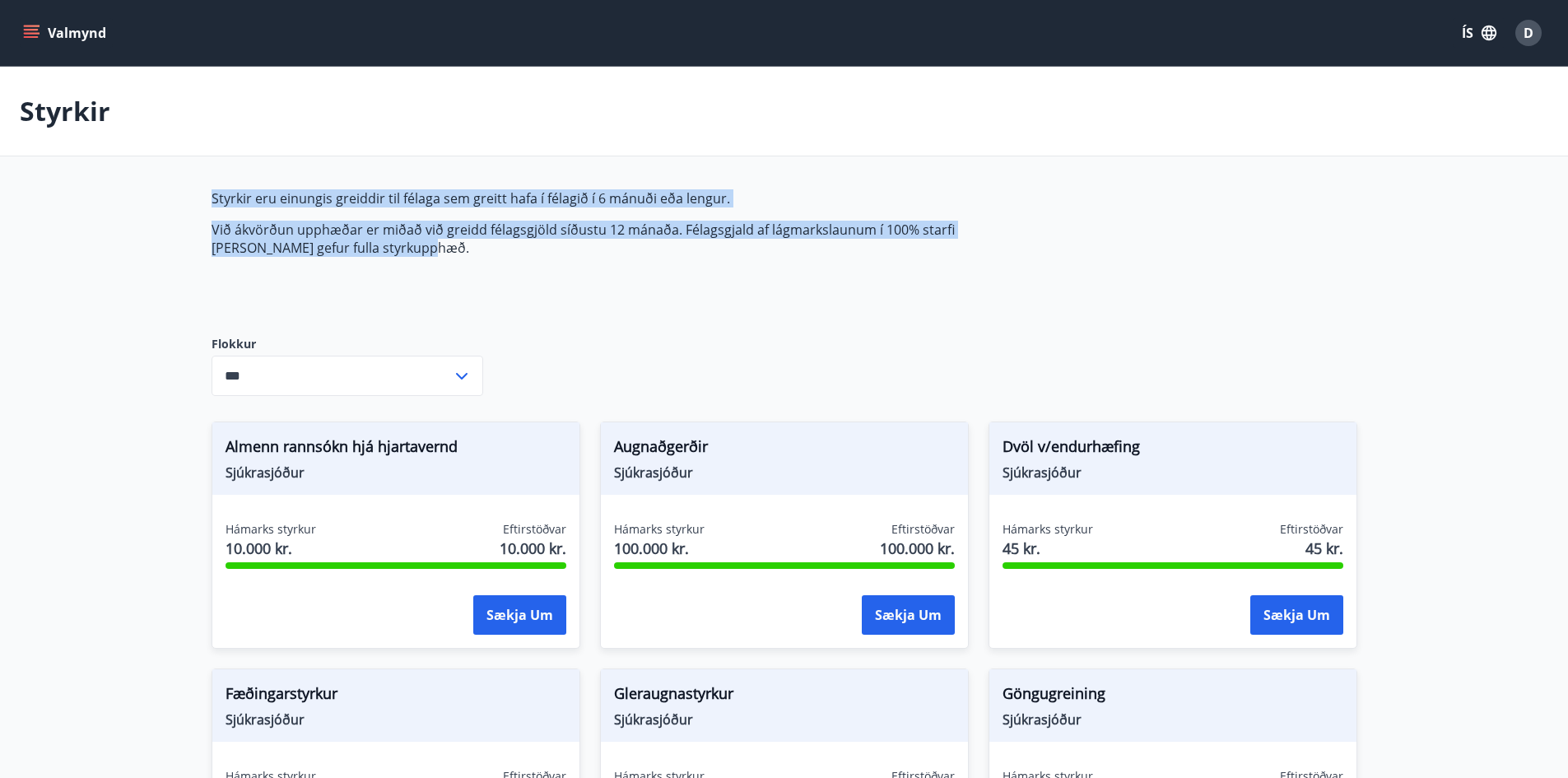
drag, startPoint x: 403, startPoint y: 247, endPoint x: 165, endPoint y: 197, distance: 243.2
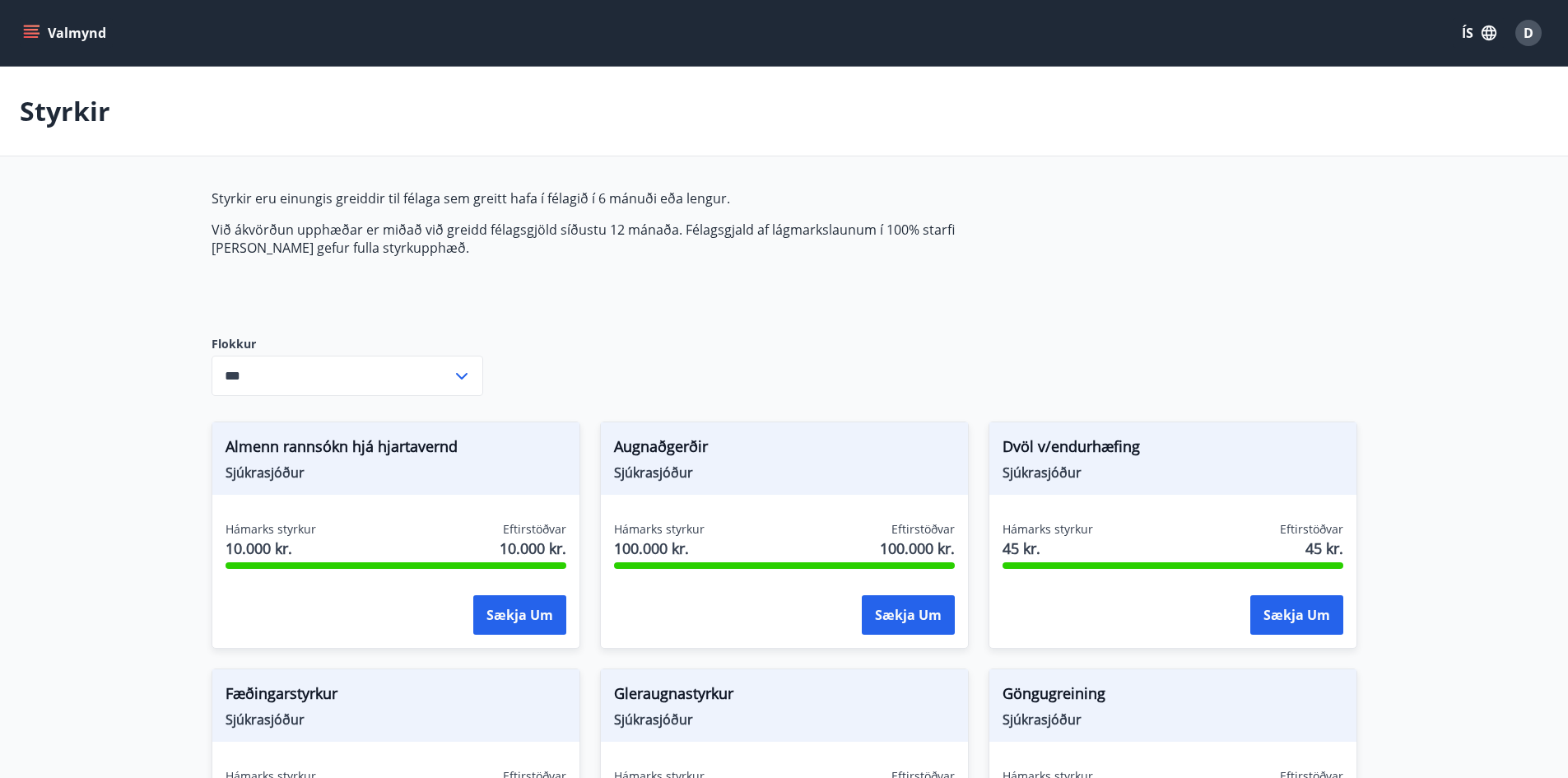
drag, startPoint x: 206, startPoint y: 198, endPoint x: 435, endPoint y: 266, distance: 238.9
click at [435, 266] on div "Styrkir eru einungis greiddir til félaga sem greitt hafa í félagið í 6 mánuði e…" at bounding box center [599, 250] width 777 height 120
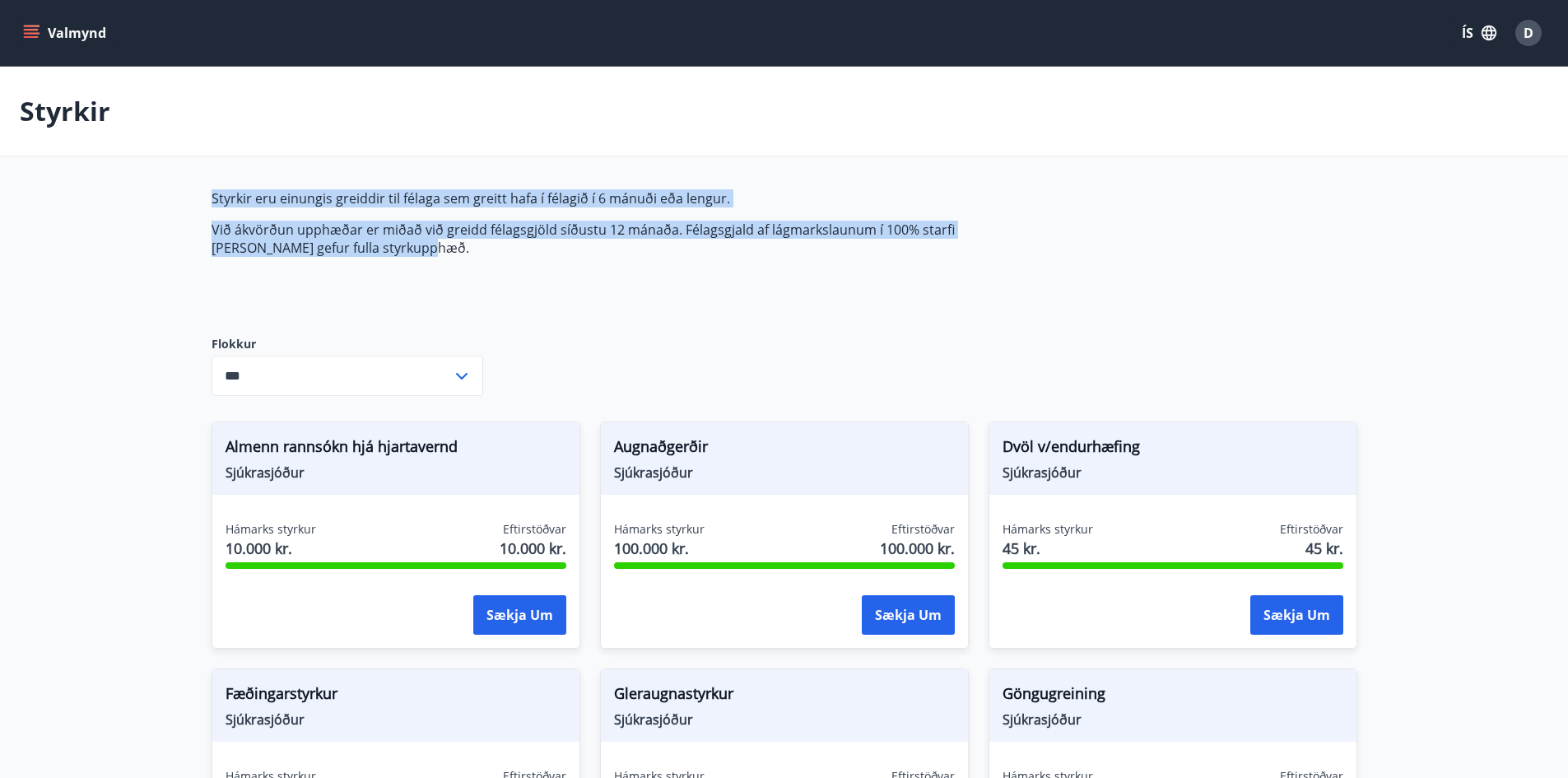
drag, startPoint x: 413, startPoint y: 252, endPoint x: 188, endPoint y: 200, distance: 230.9
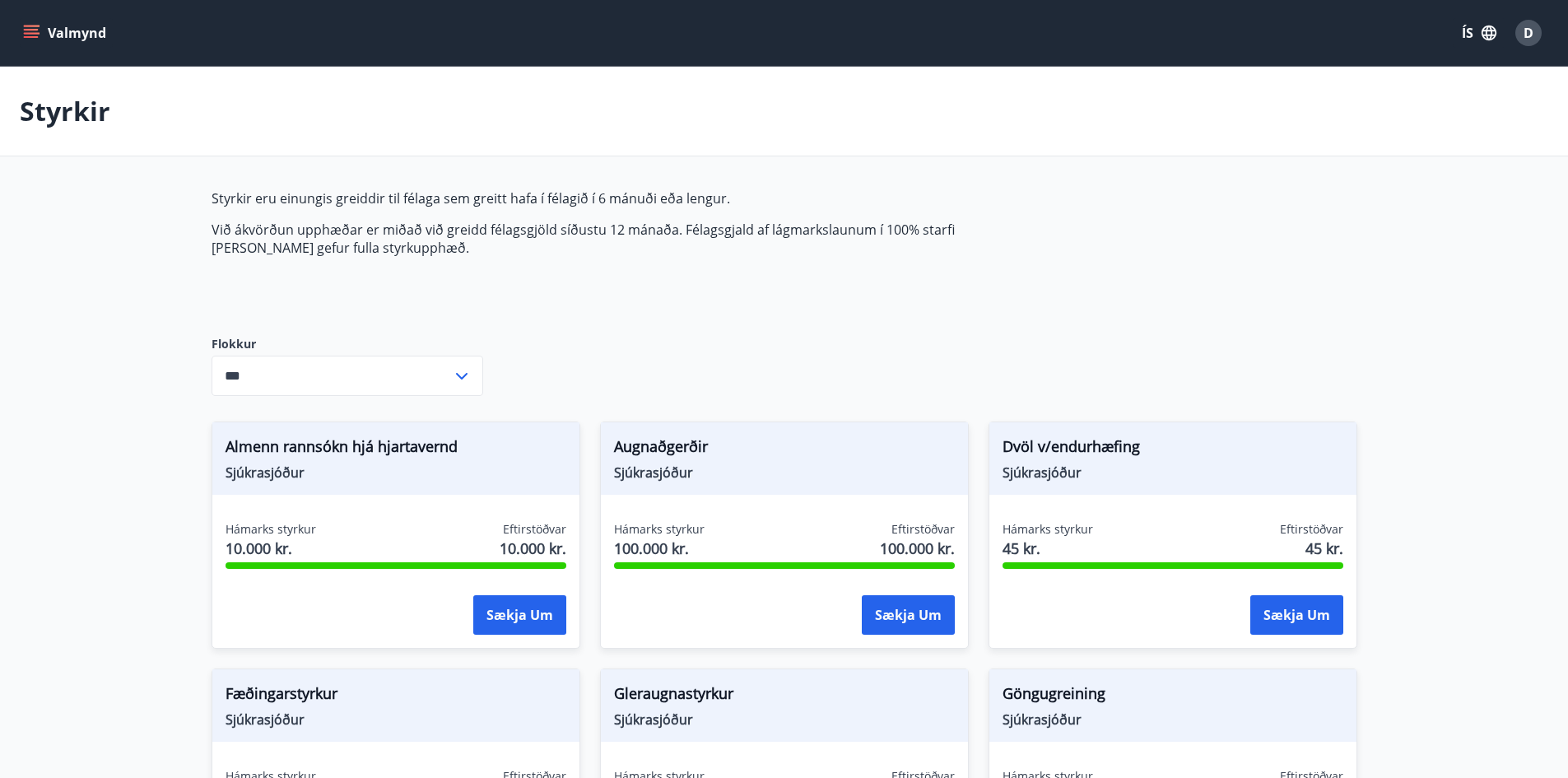
drag, startPoint x: 203, startPoint y: 196, endPoint x: 455, endPoint y: 264, distance: 261.0
click at [446, 259] on div "Styrkir eru einungis greiddir til félaga sem greitt hafa í félagið í 6 mánuði e…" at bounding box center [599, 250] width 777 height 120
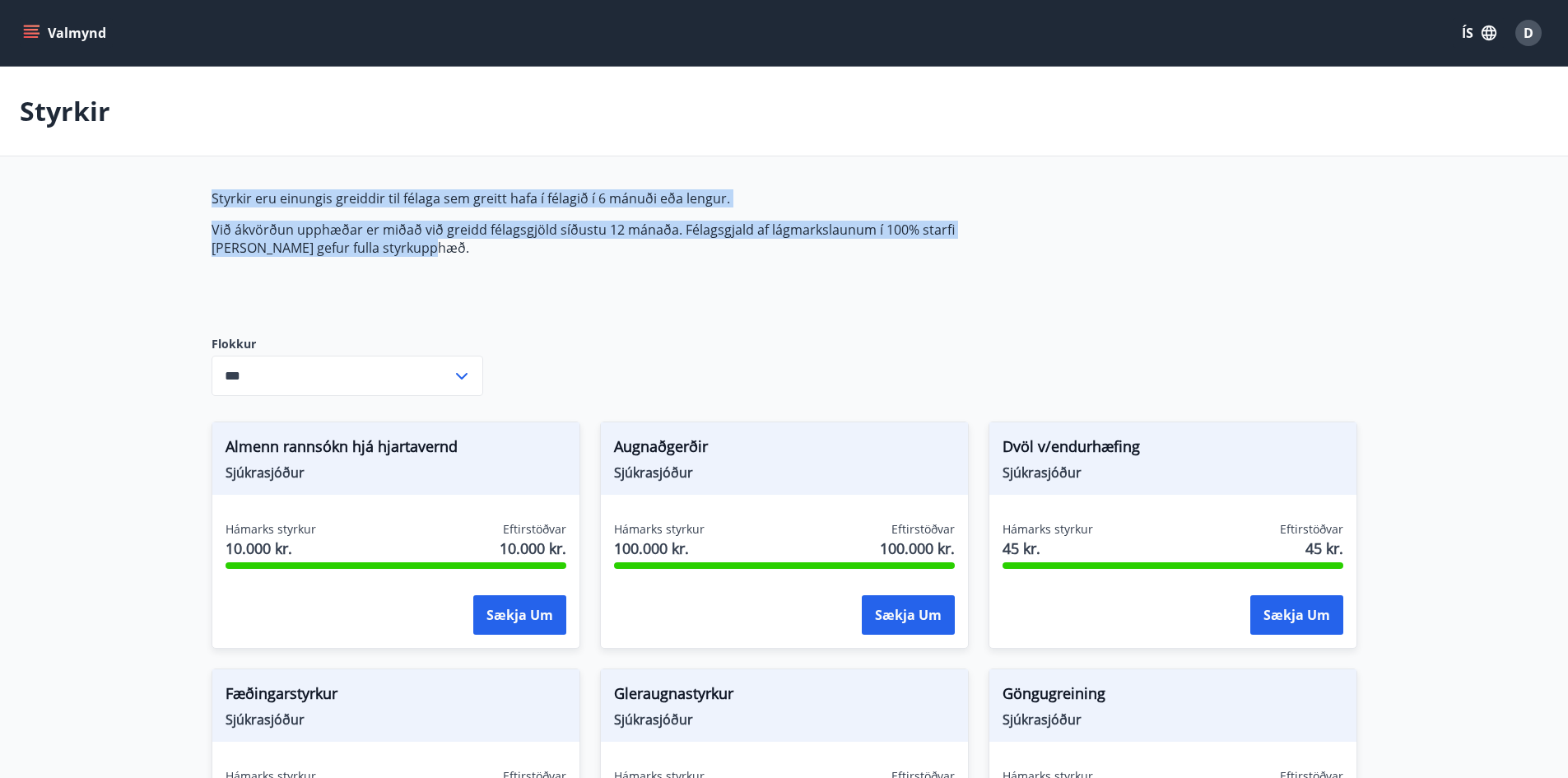
drag, startPoint x: 420, startPoint y: 244, endPoint x: 183, endPoint y: 187, distance: 243.8
drag, startPoint x: 182, startPoint y: 190, endPoint x: 480, endPoint y: 252, distance: 304.4
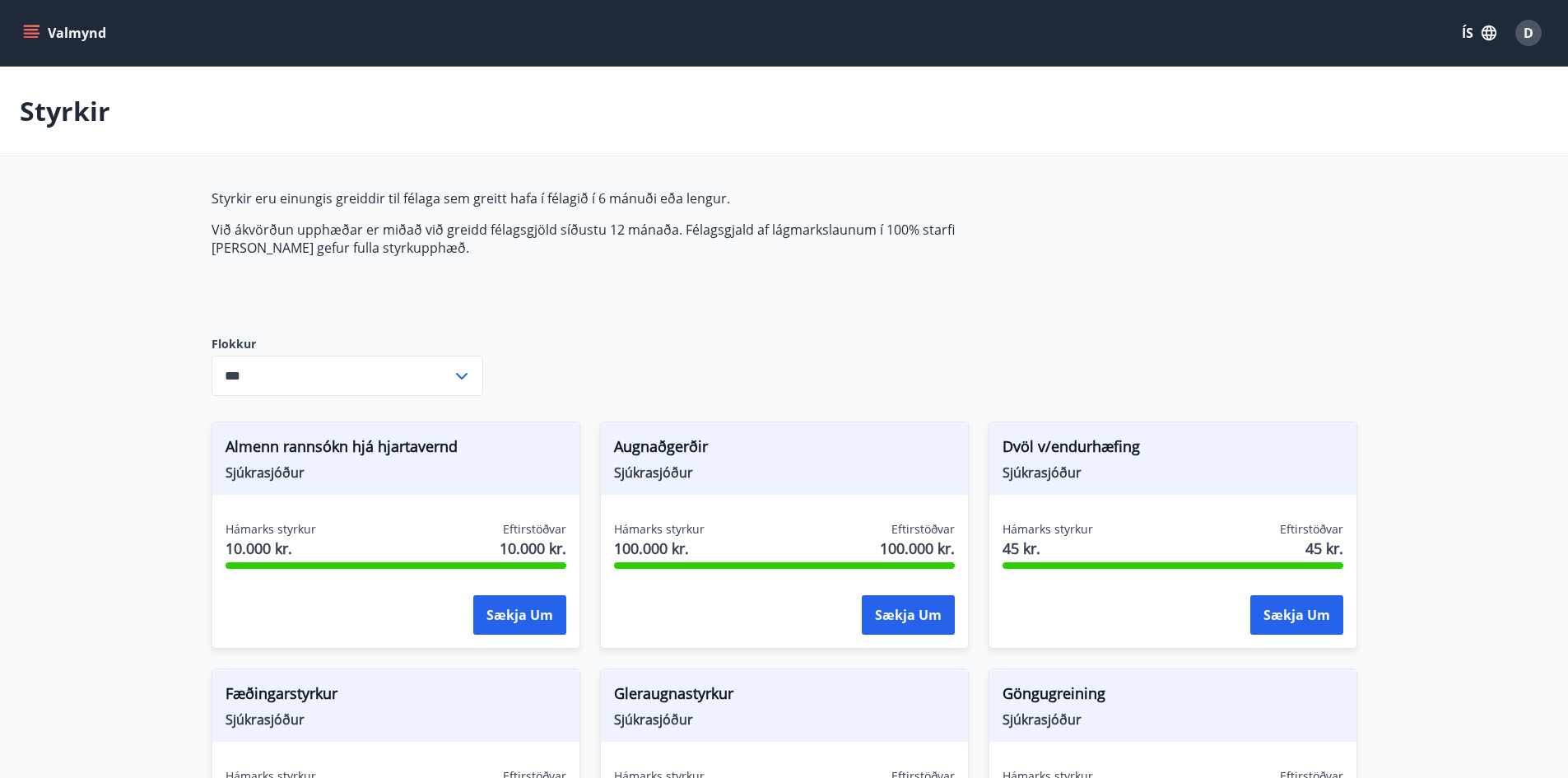
click at [461, 258] on div "Styrkir eru einungis greiddir til félaga sem greitt hafa í félagið í 6 mánuði e…" at bounding box center [599, 250] width 777 height 120
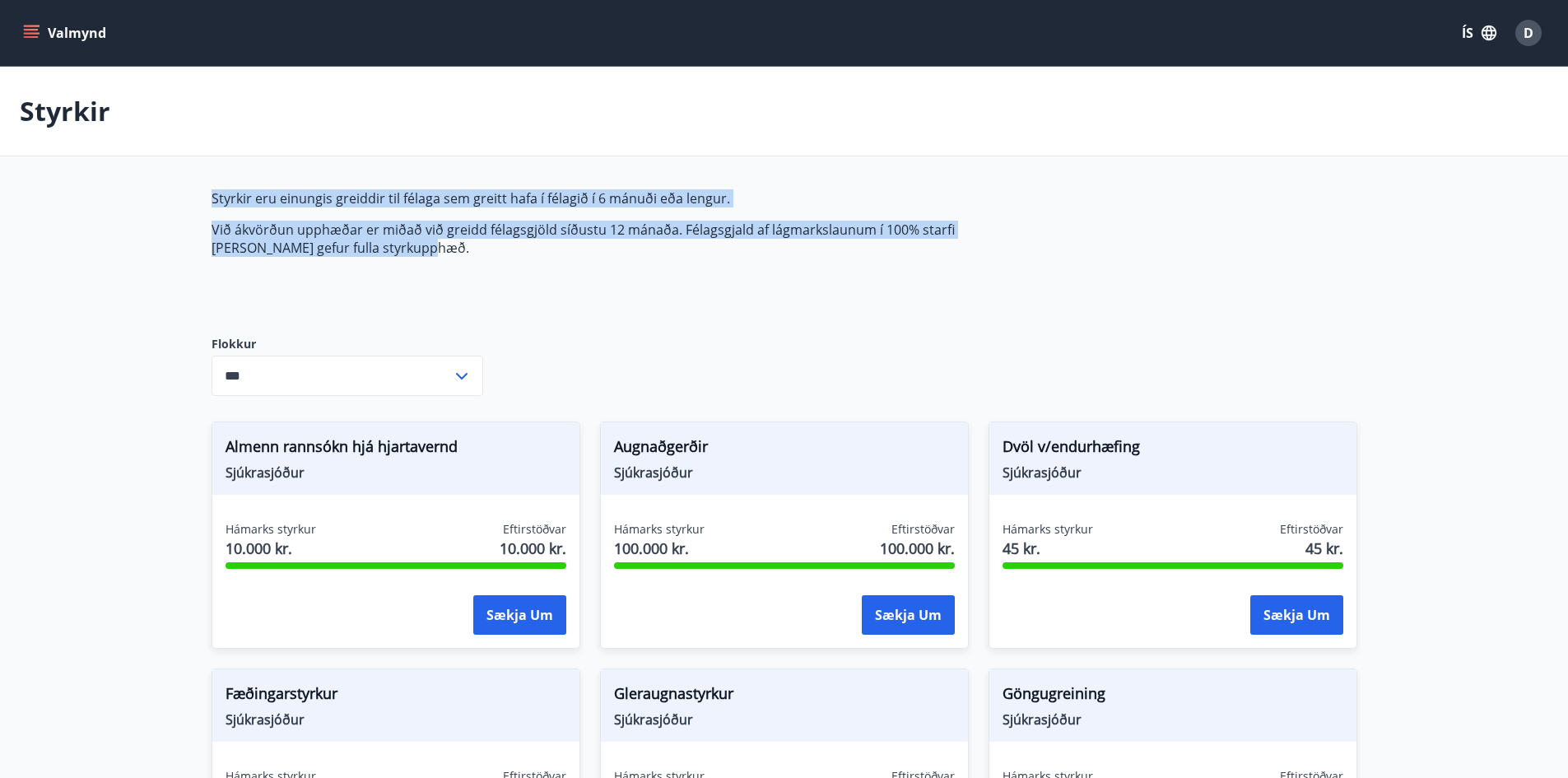
drag, startPoint x: 423, startPoint y: 251, endPoint x: 171, endPoint y: 204, distance: 256.3
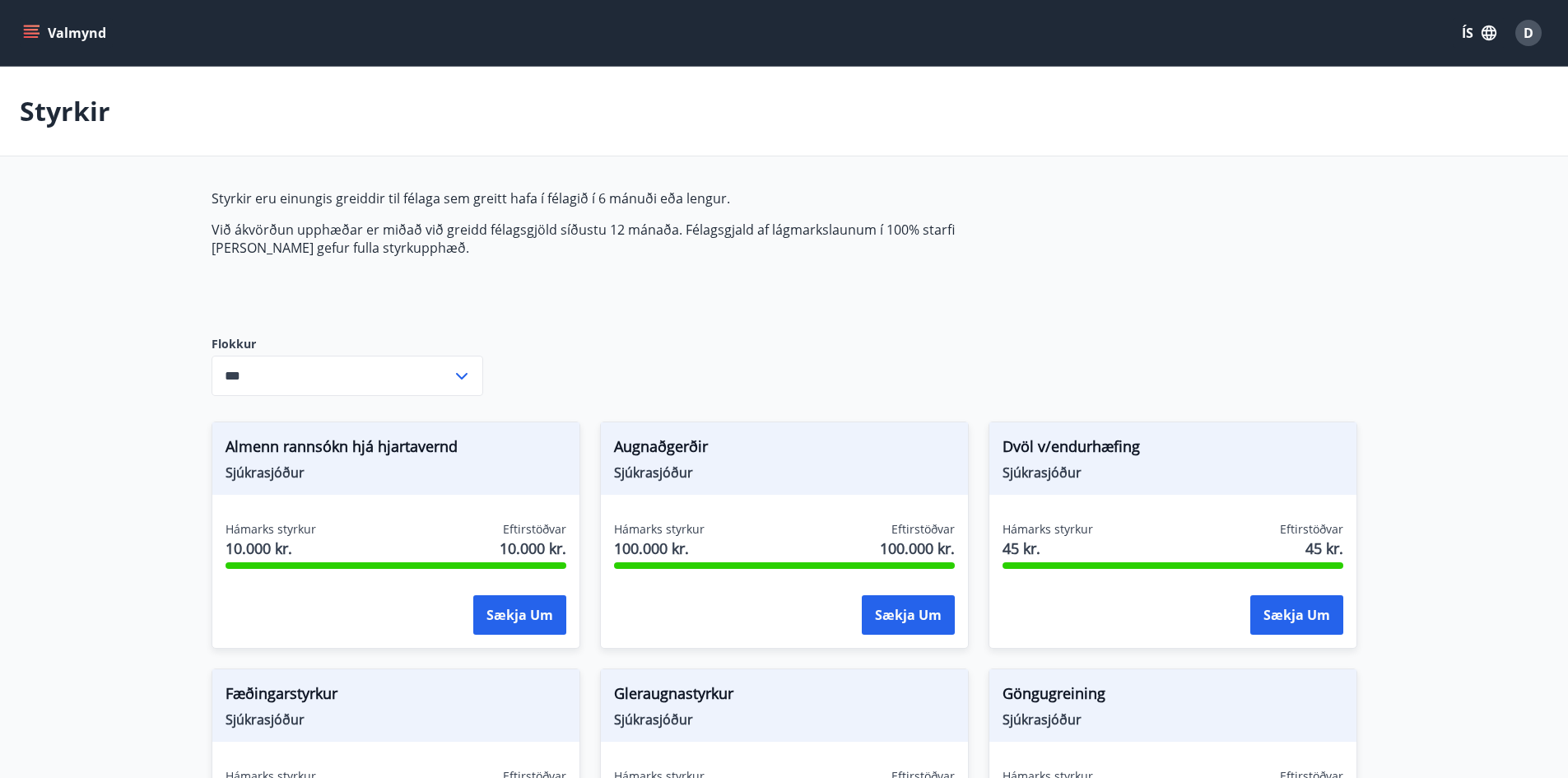
drag, startPoint x: 207, startPoint y: 191, endPoint x: 476, endPoint y: 271, distance: 280.6
click at [469, 271] on div "Styrkir eru einungis greiddir til félaga sem greitt hafa í félagið í 6 mánuði e…" at bounding box center [599, 250] width 777 height 120
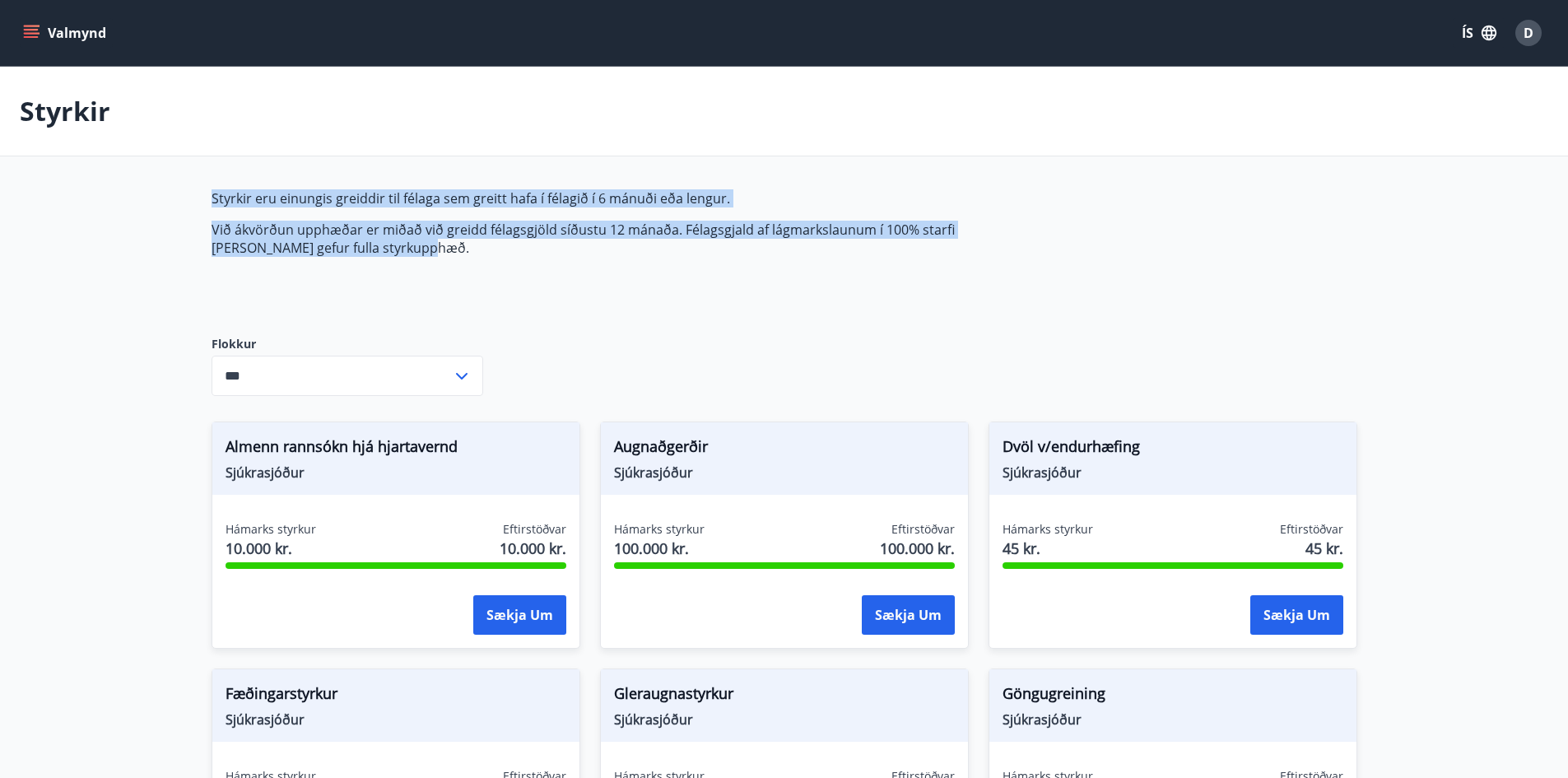
drag, startPoint x: 410, startPoint y: 255, endPoint x: 183, endPoint y: 201, distance: 233.3
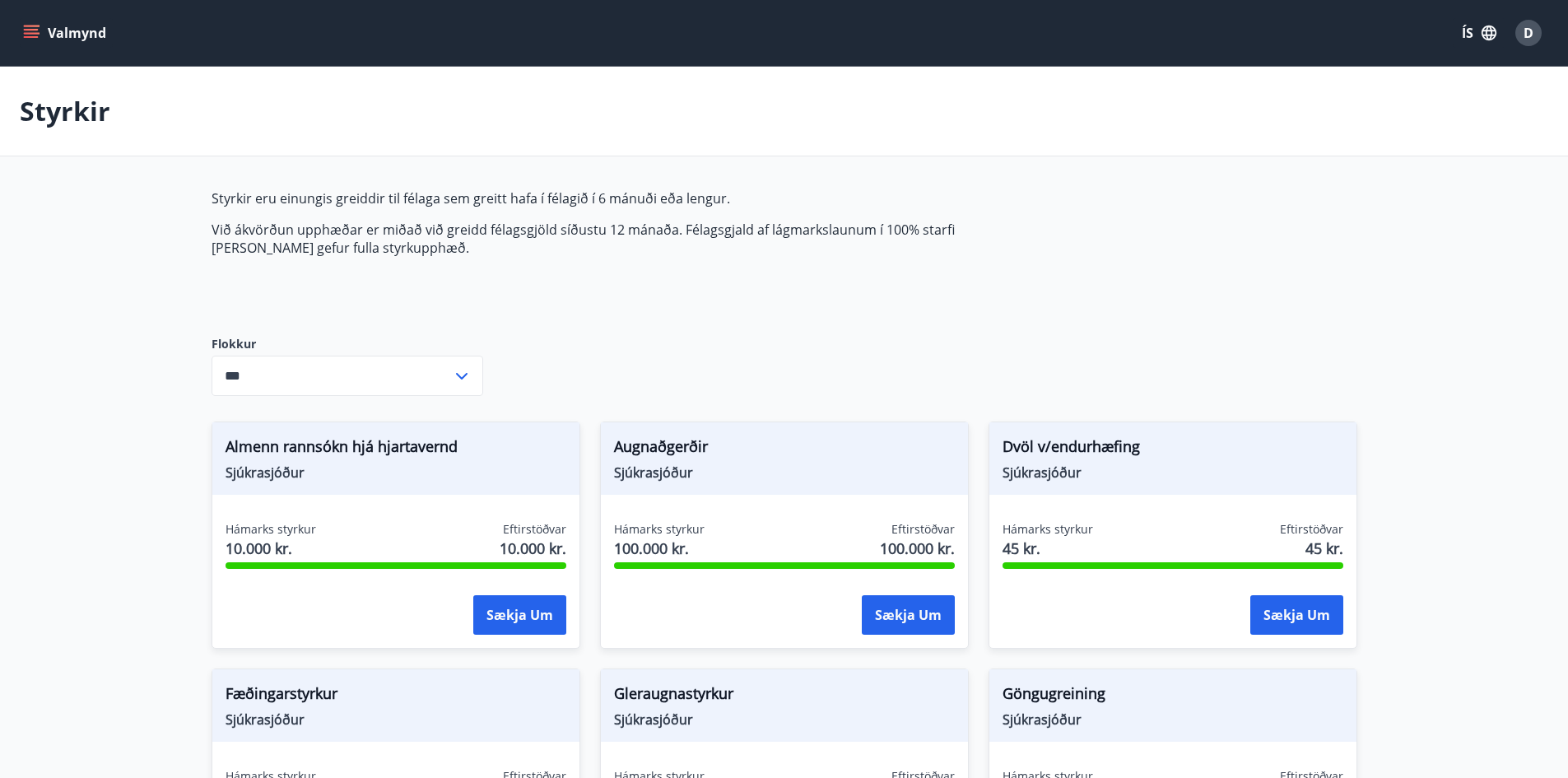
drag, startPoint x: 187, startPoint y: 197, endPoint x: 506, endPoint y: 272, distance: 327.7
click at [487, 270] on div "Styrkir eru einungis greiddir til félaga sem greitt hafa í félagið í 6 mánuði e…" at bounding box center [599, 250] width 777 height 120
click at [419, 253] on p "Við ákvörðun upphæðar er miðað við greidd félagsgjöld síðustu 12 mánaða. Félags…" at bounding box center [599, 238] width 777 height 37
click at [417, 253] on p "Við ákvörðun upphæðar er miðað við greidd félagsgjöld síðustu 12 mánaða. Félags…" at bounding box center [599, 238] width 777 height 37
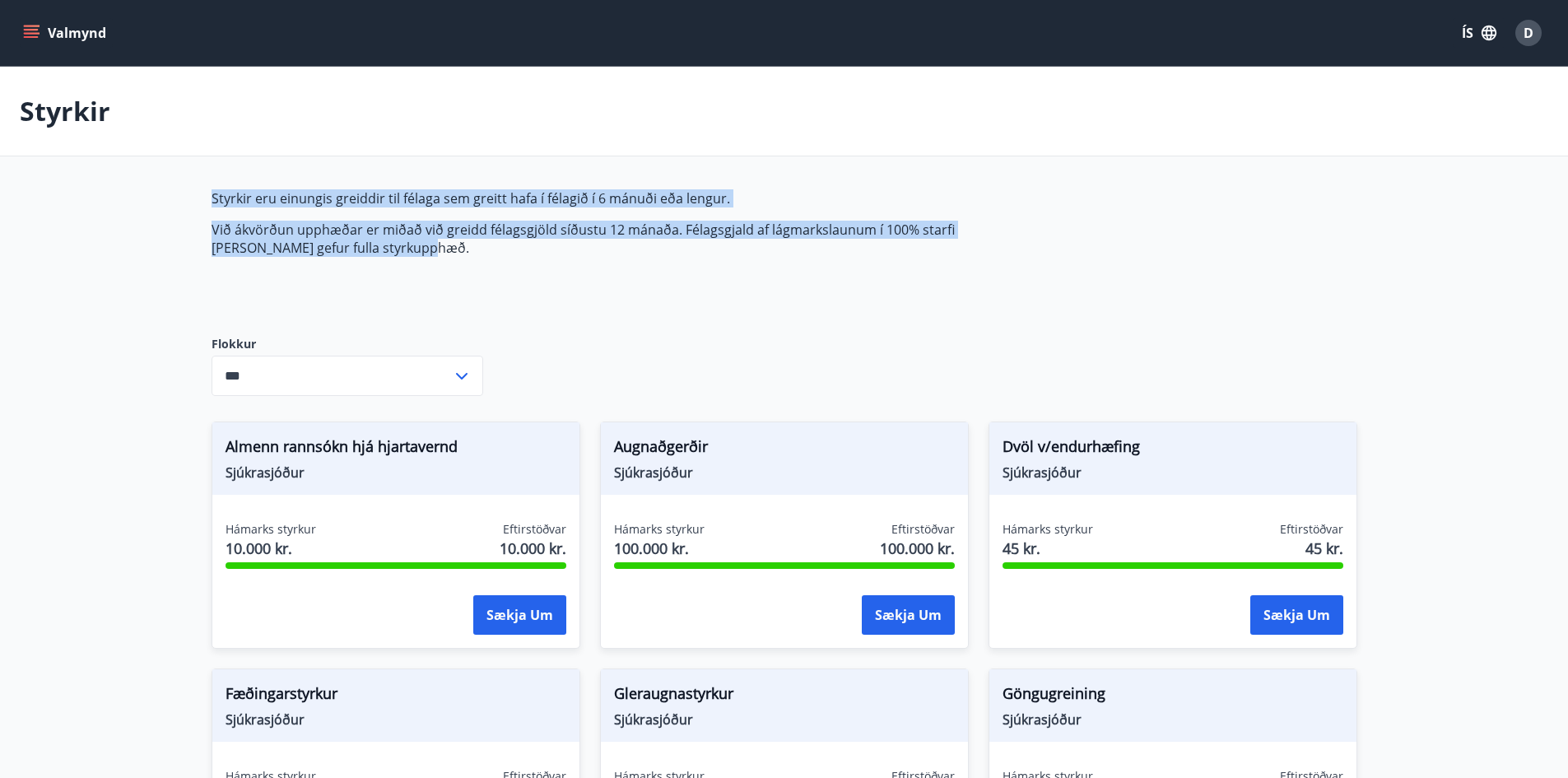
drag, startPoint x: 405, startPoint y: 249, endPoint x: 172, endPoint y: 193, distance: 239.6
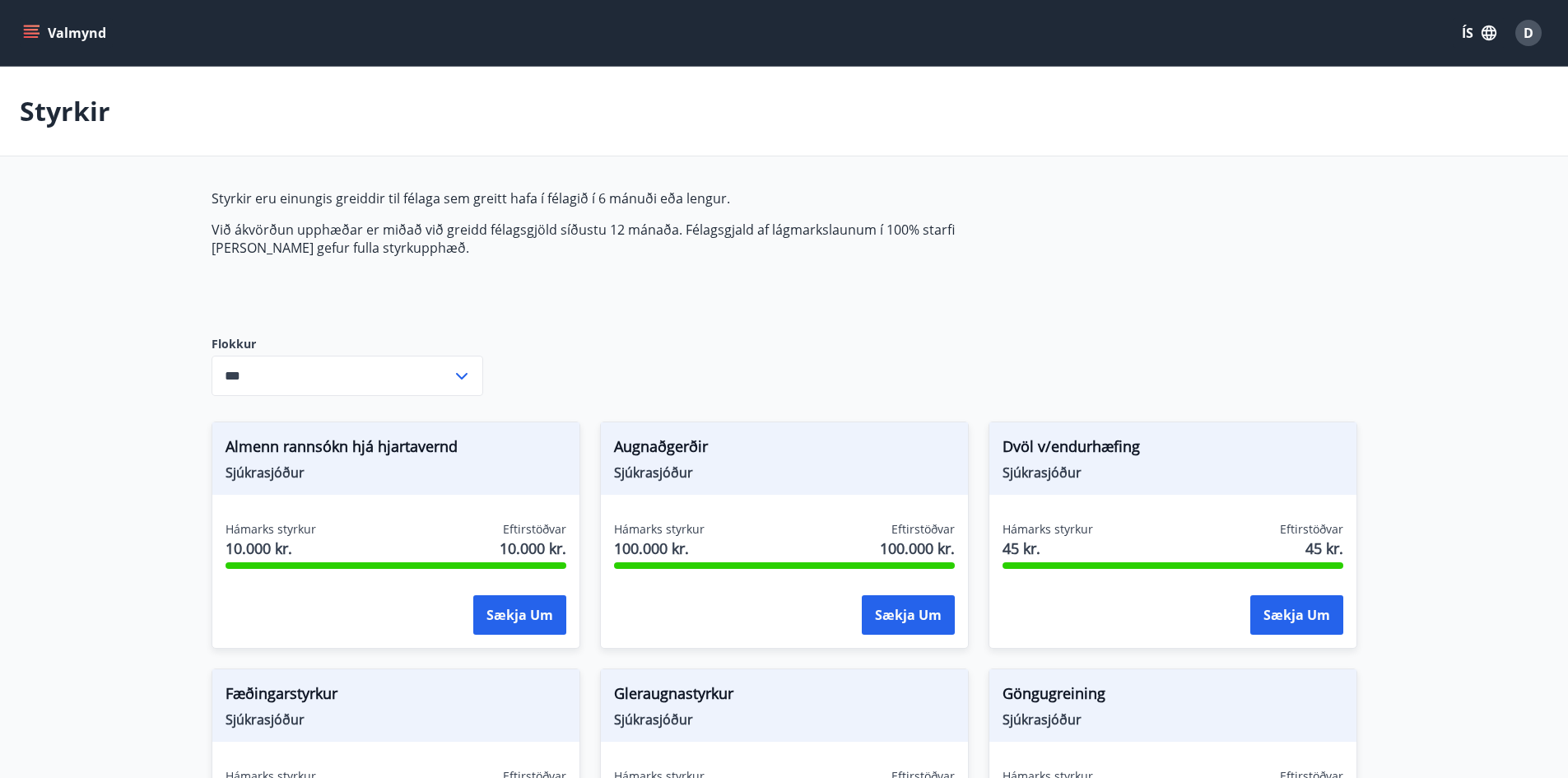
drag, startPoint x: 198, startPoint y: 189, endPoint x: 557, endPoint y: 257, distance: 365.4
click at [486, 265] on div "Styrkir eru einungis greiddir til félaga sem greitt hafa í félagið í 6 mánuði e…" at bounding box center [599, 250] width 777 height 120
click at [425, 250] on p "Við ákvörðun upphæðar er miðað við greidd félagsgjöld síðustu 12 mánaða. Félags…" at bounding box center [599, 238] width 777 height 37
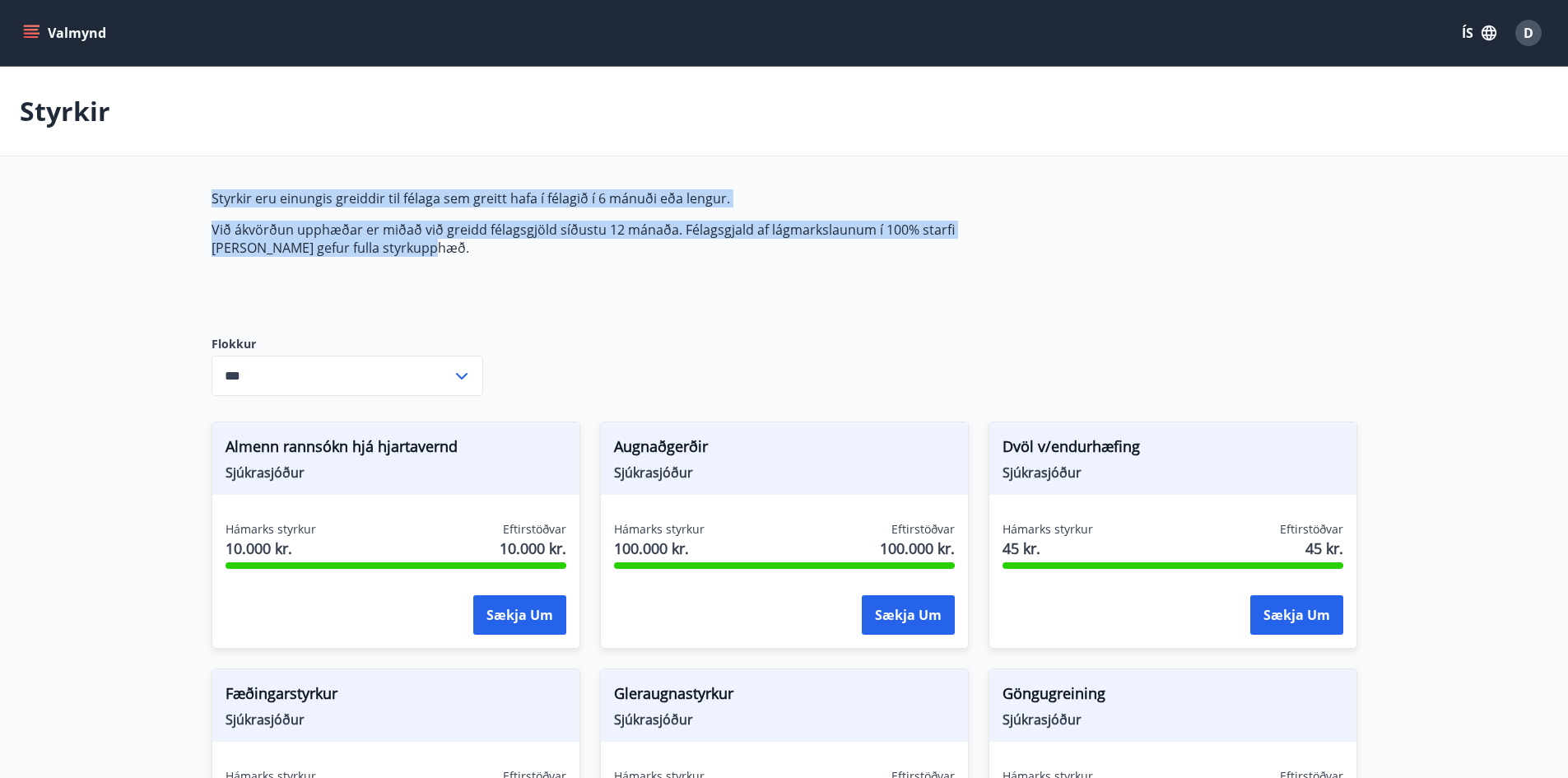
drag, startPoint x: 403, startPoint y: 255, endPoint x: 151, endPoint y: 180, distance: 262.9
drag, startPoint x: 197, startPoint y: 189, endPoint x: 477, endPoint y: 249, distance: 286.4
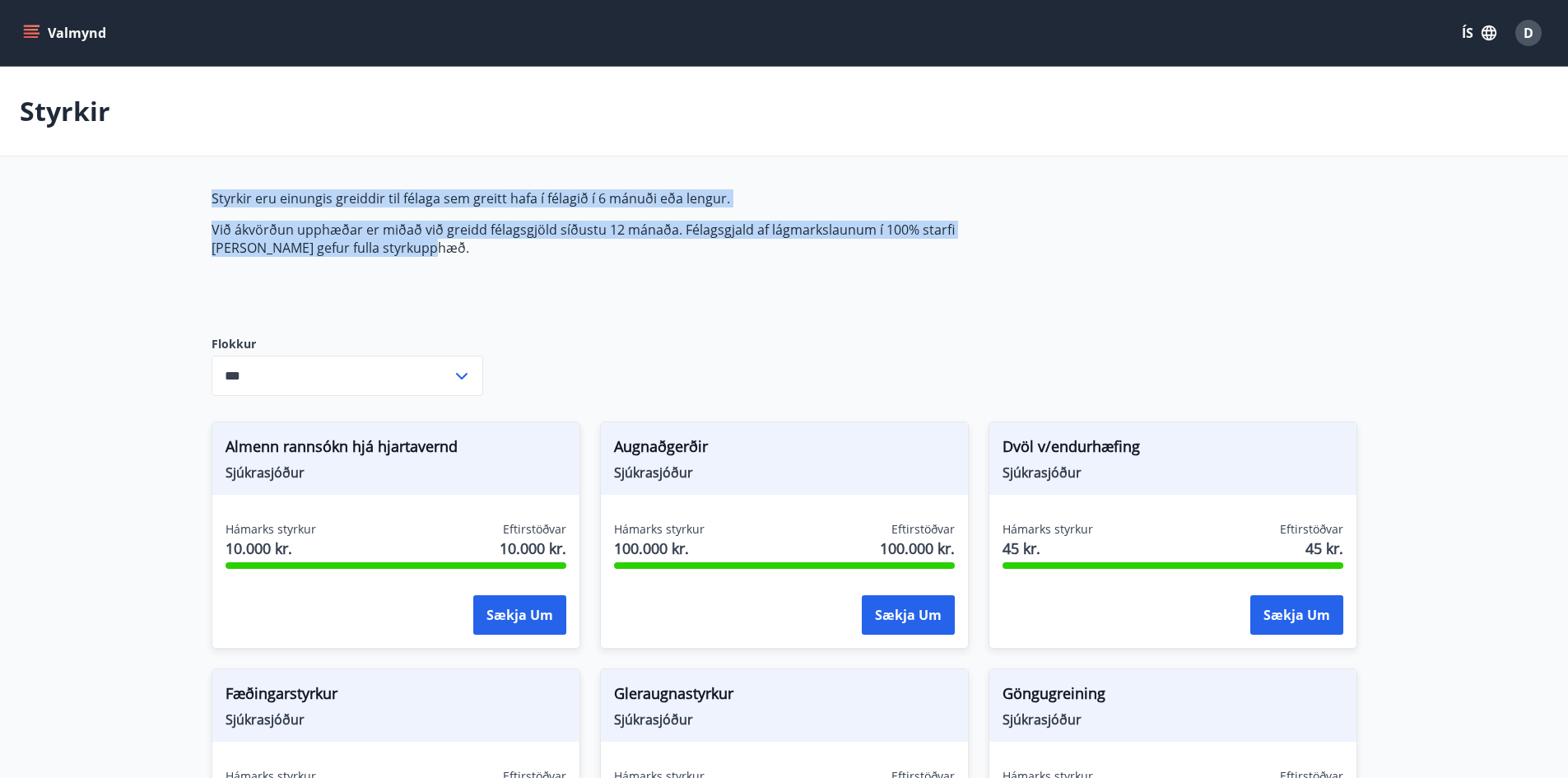
click at [476, 254] on p "Við ákvörðun upphæðar er miðað við greidd félagsgjöld síðustu 12 mánaða. Félags…" at bounding box center [599, 238] width 777 height 37
drag, startPoint x: 430, startPoint y: 250, endPoint x: 181, endPoint y: 191, distance: 255.9
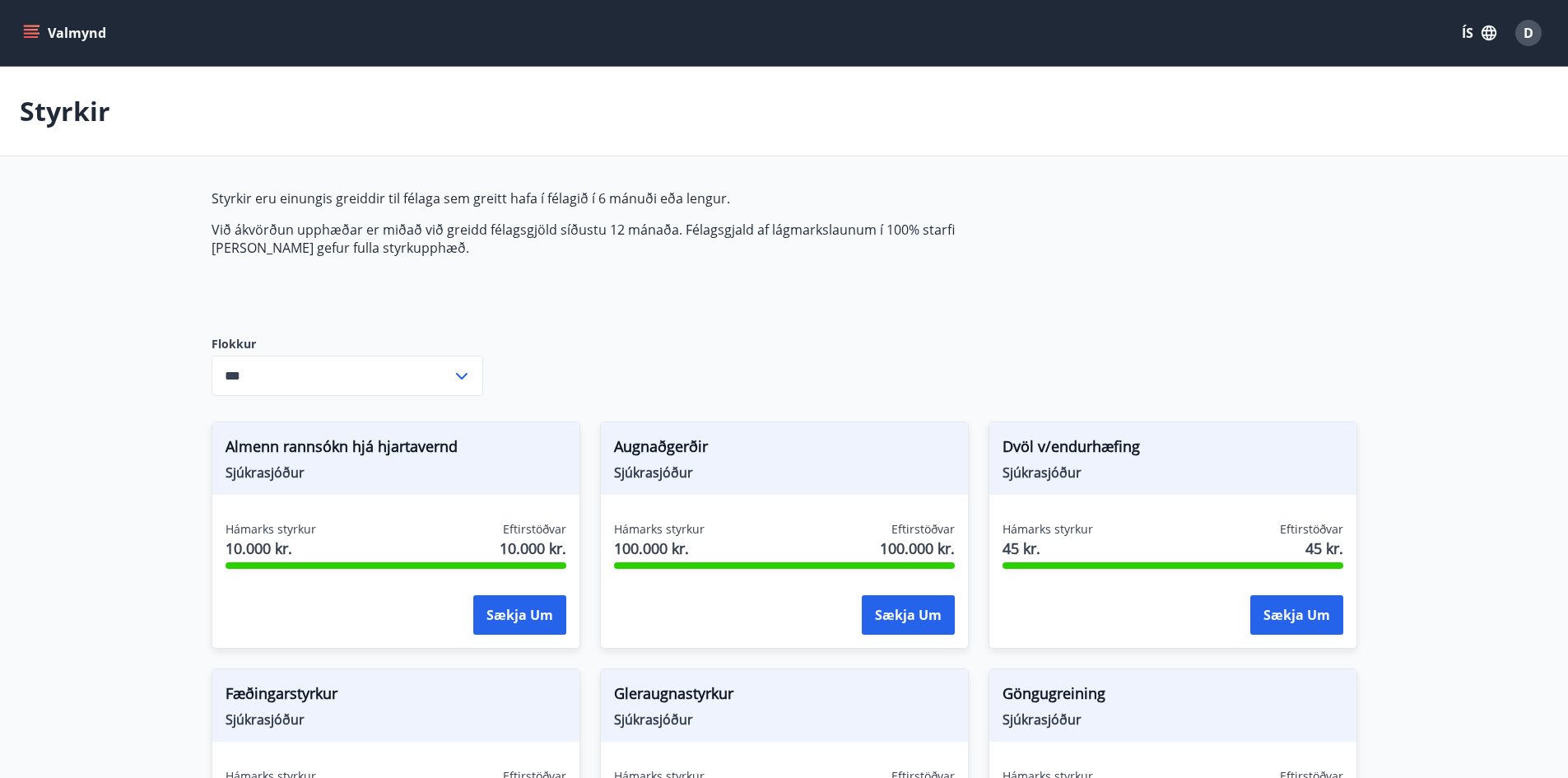
drag, startPoint x: 320, startPoint y: 208, endPoint x: 501, endPoint y: 261, distance: 188.6
click at [501, 261] on div "Styrkir eru einungis greiddir til félaga sem greitt hafa í félagið í 6 mánuði e…" at bounding box center [599, 250] width 777 height 120
click at [497, 265] on div "Styrkir eru einungis greiddir til félaga sem greitt hafa í félagið í 6 mánuði e…" at bounding box center [599, 250] width 777 height 120
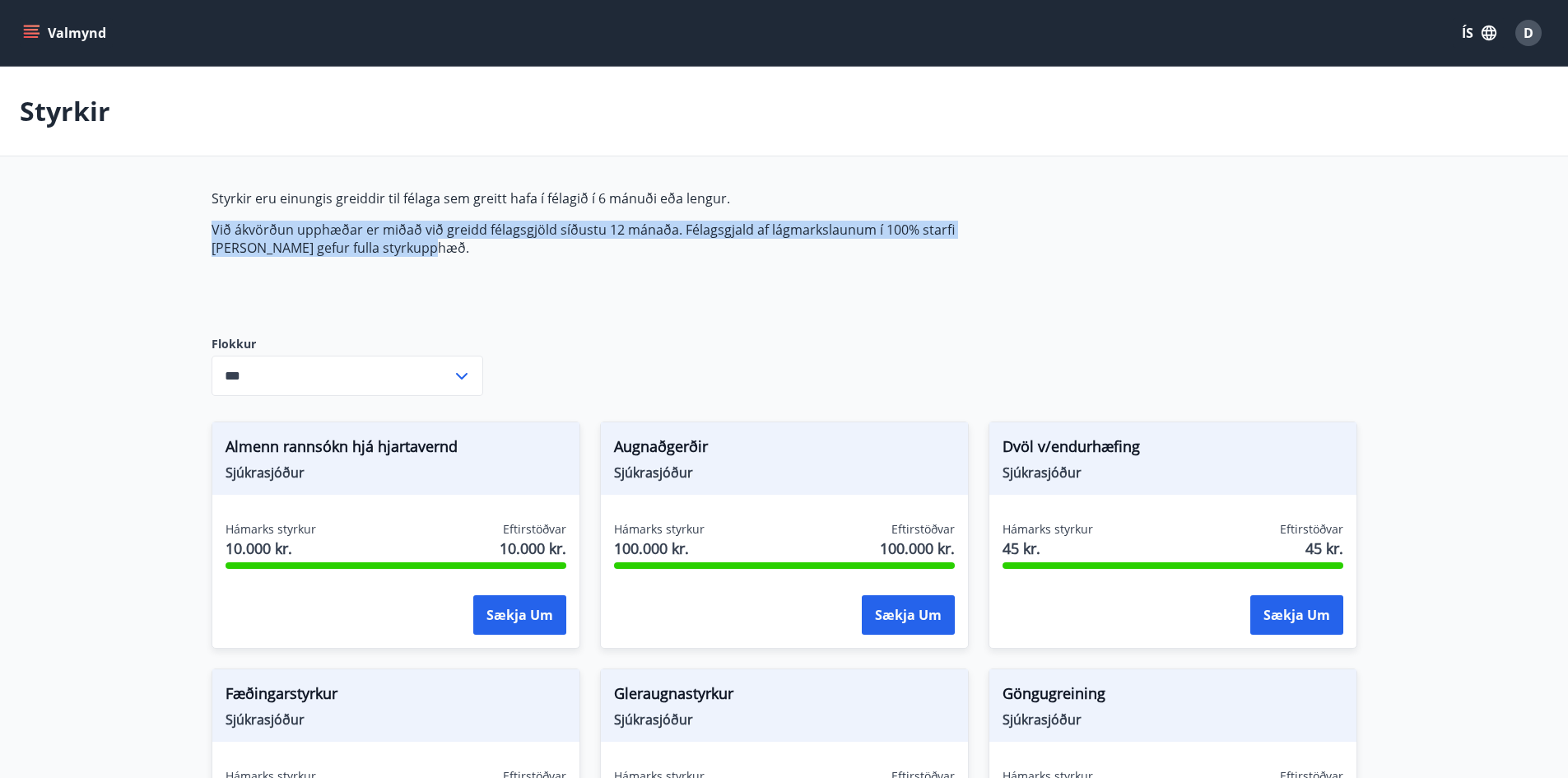
drag, startPoint x: 411, startPoint y: 254, endPoint x: 164, endPoint y: 209, distance: 251.1
drag
click at [393, 255] on span "Styrkir eru einungis greiddir til félaga sem greitt hafa í félagið í 6 mánuði e…" at bounding box center [599, 223] width 777 height 67
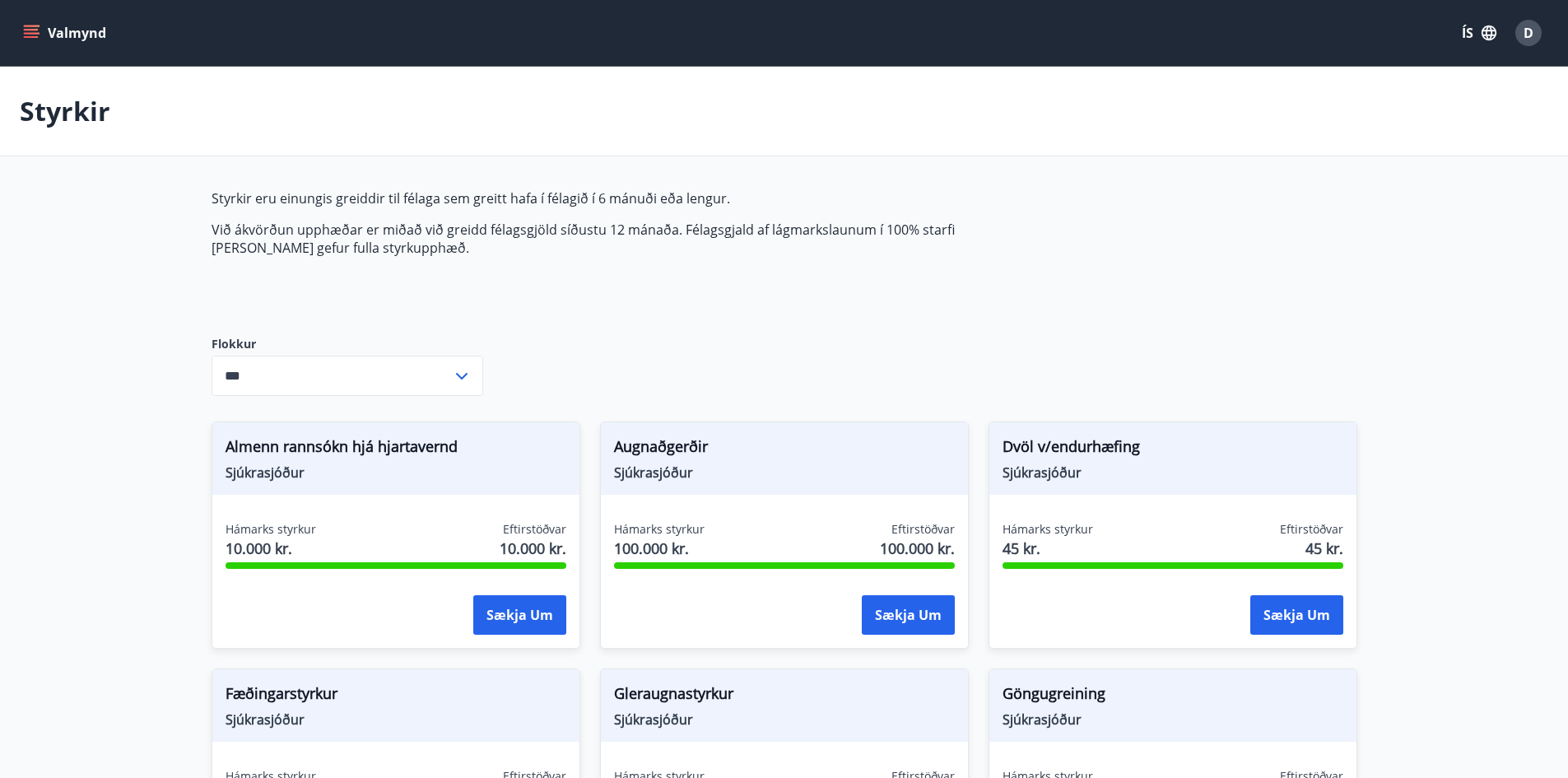
click at [473, 247] on p "Við ákvörðun upphæðar er miðað við greidd félagsgjöld síðustu 12 mánaða. Félags…" at bounding box center [599, 238] width 777 height 37
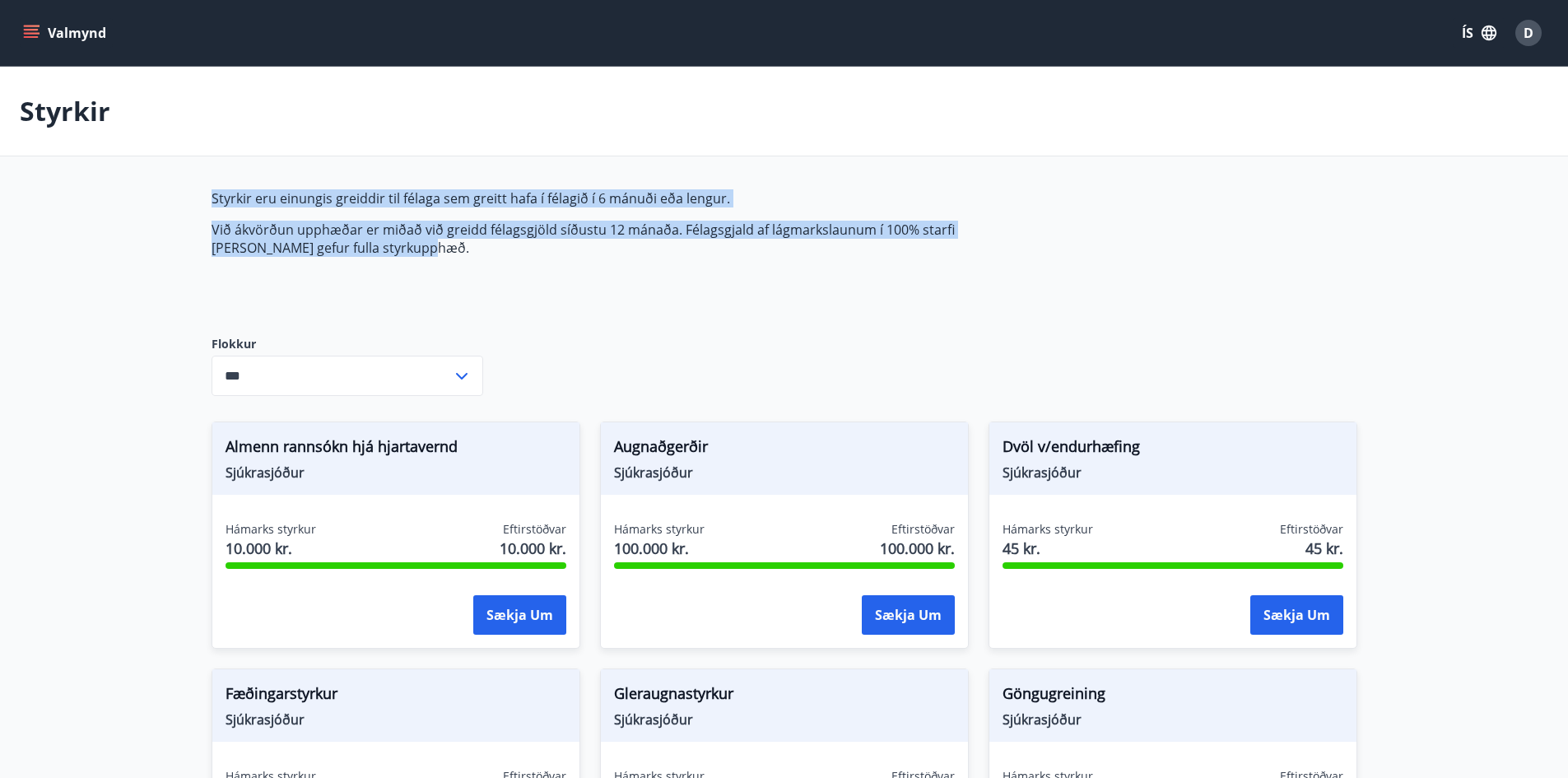
drag, startPoint x: 416, startPoint y: 244, endPoint x: 166, endPoint y: 192, distance: 255.4
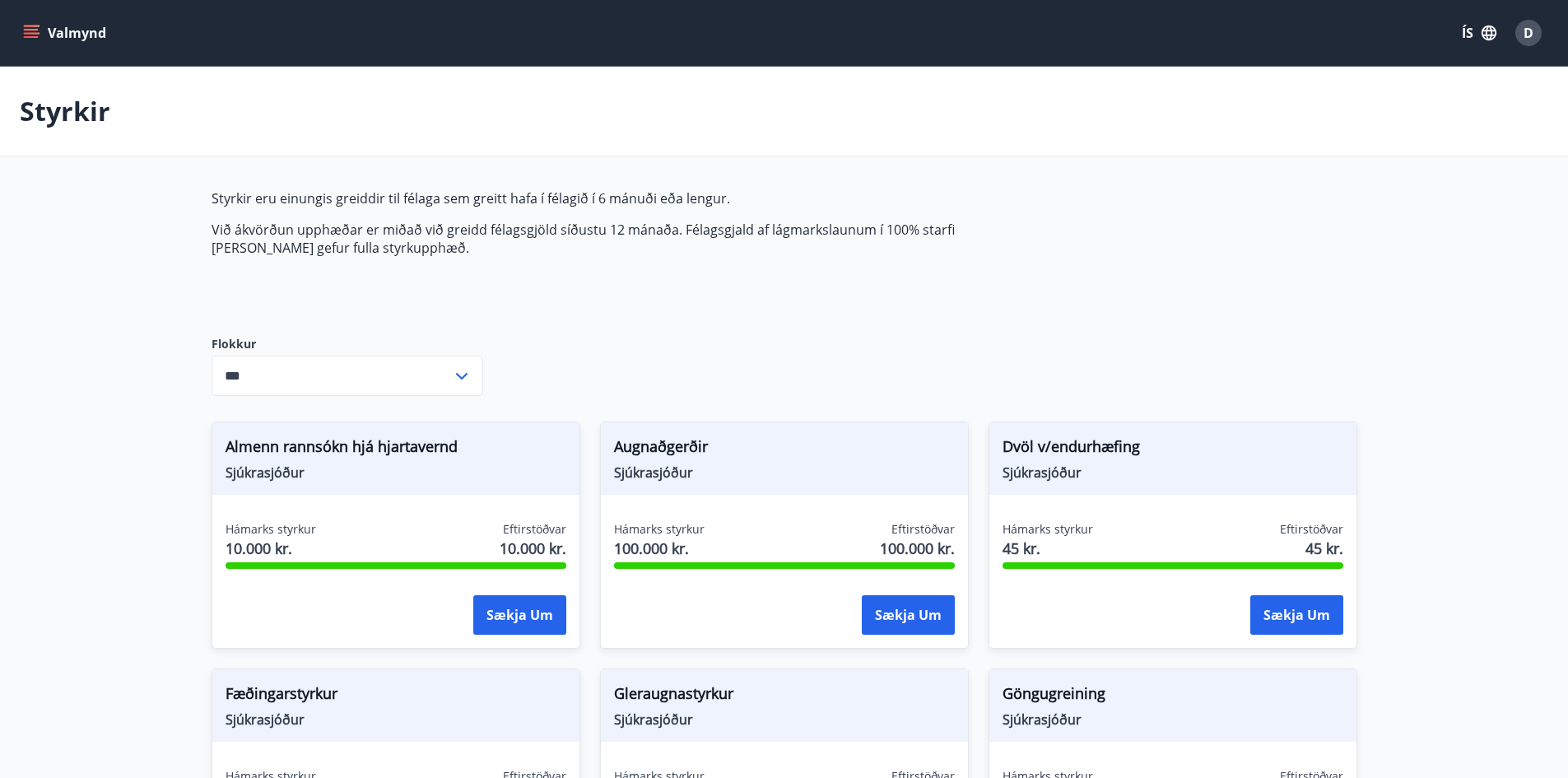
drag, startPoint x: 186, startPoint y: 194, endPoint x: 518, endPoint y: 272, distance: 341.0
click at [515, 274] on div "Styrkir eru einungis greiddir til félaga sem greitt hafa í félagið í 6 mánuði e…" at bounding box center [599, 250] width 777 height 120
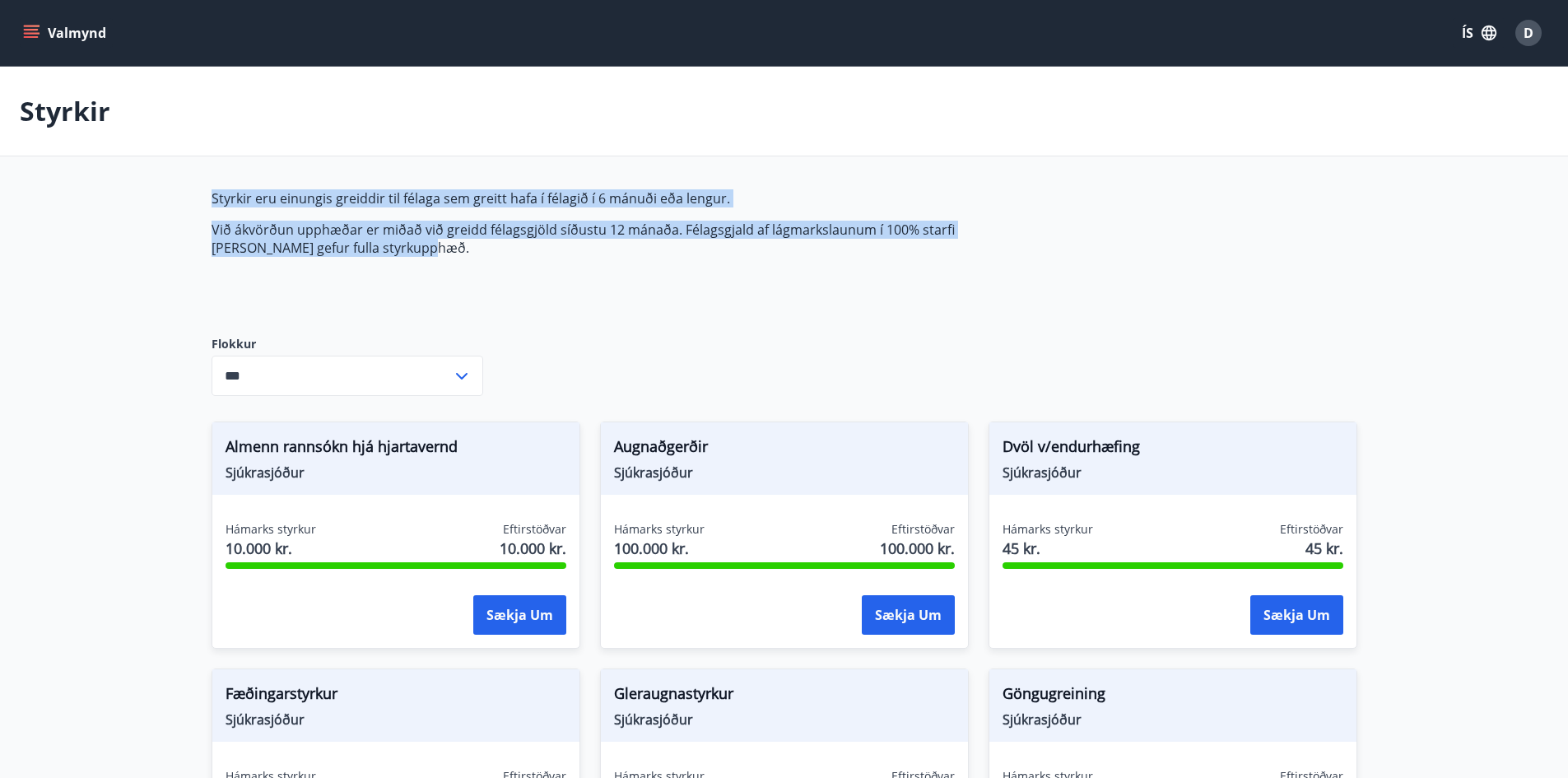
drag, startPoint x: 410, startPoint y: 255, endPoint x: 141, endPoint y: 163, distance: 284.3
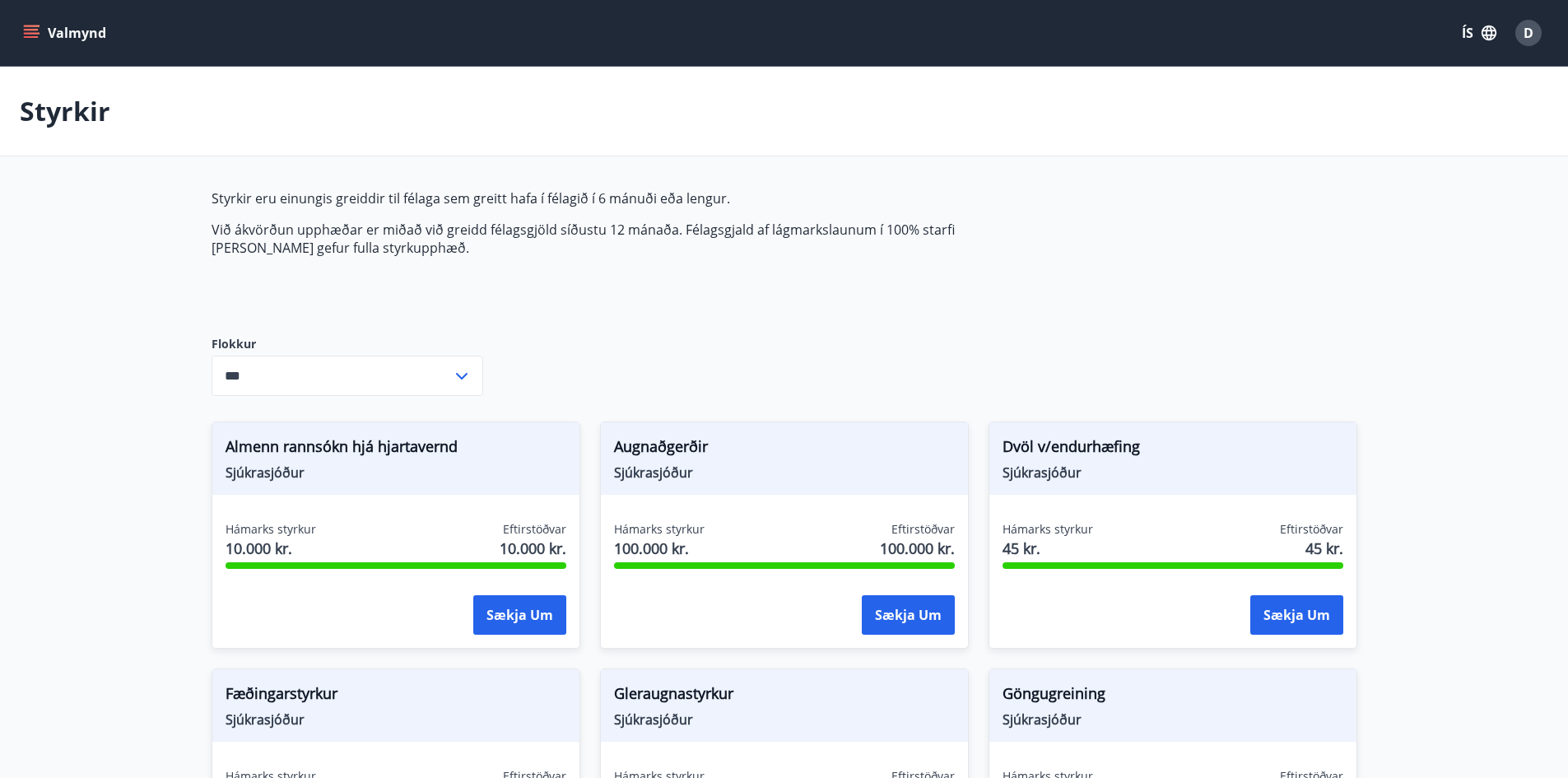
drag, startPoint x: 208, startPoint y: 191, endPoint x: 581, endPoint y: 280, distance: 383.5
click at [527, 272] on div "Styrkir eru einungis greiddir til félaga sem greitt hafa í félagið í 6 mánuði e…" at bounding box center [599, 250] width 777 height 120
click at [436, 249] on p "Við ákvörðun upphæðar er miðað við greidd félagsgjöld síðustu 12 mánaða. Félags…" at bounding box center [599, 238] width 777 height 37
click at [1530, 36] on span "D" at bounding box center [1529, 33] width 10 height 18
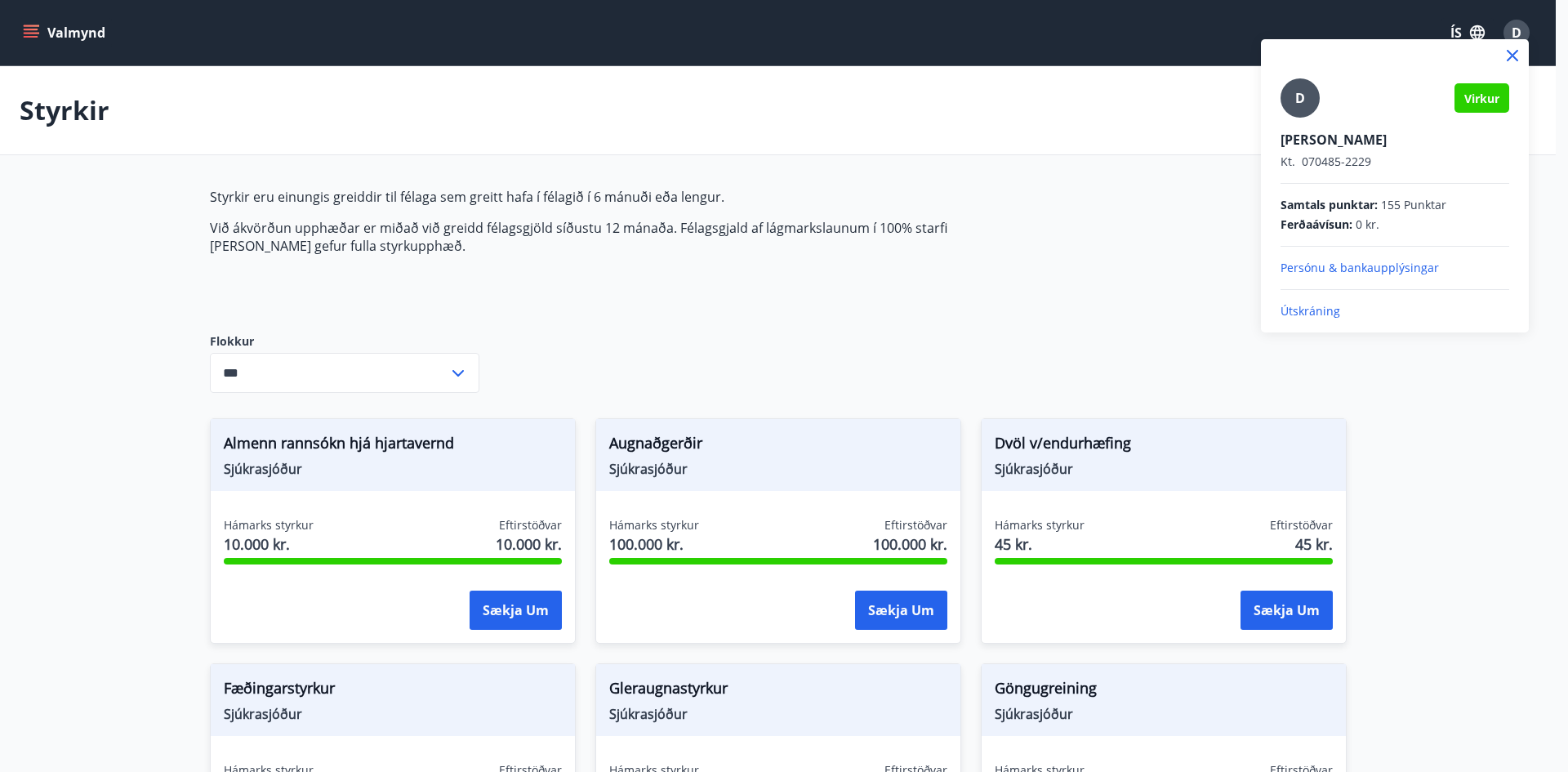
click at [1317, 314] on p "Útskráning" at bounding box center [1395, 311] width 228 height 17
